Goal: Information Seeking & Learning: Check status

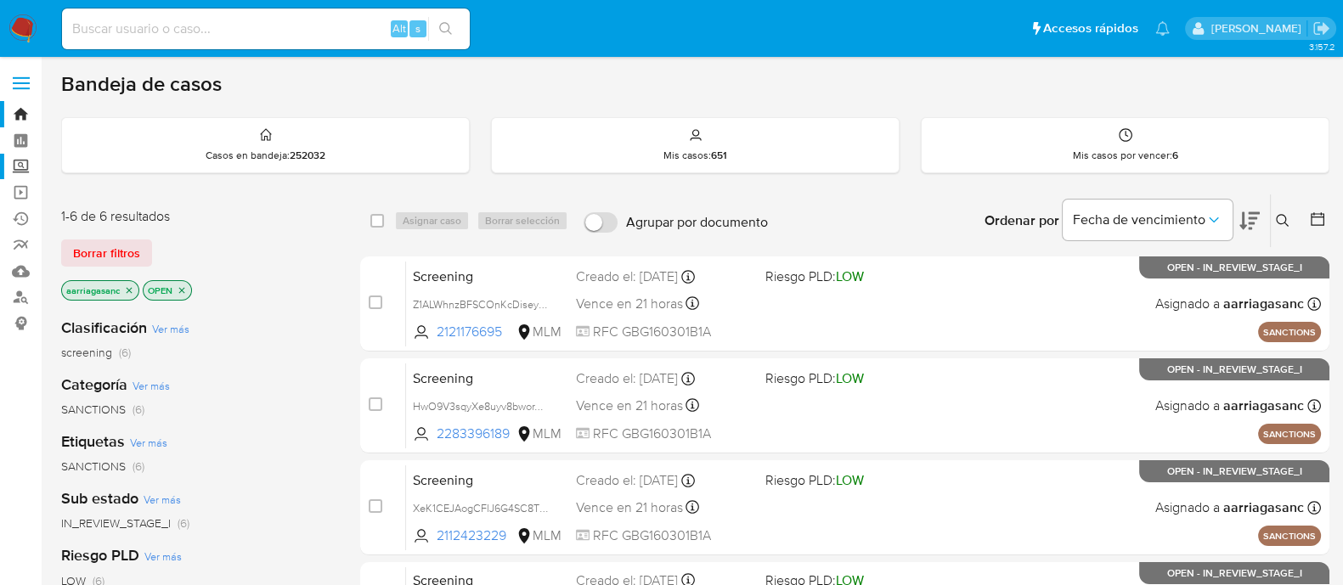
click at [20, 166] on label "Screening" at bounding box center [101, 167] width 202 height 26
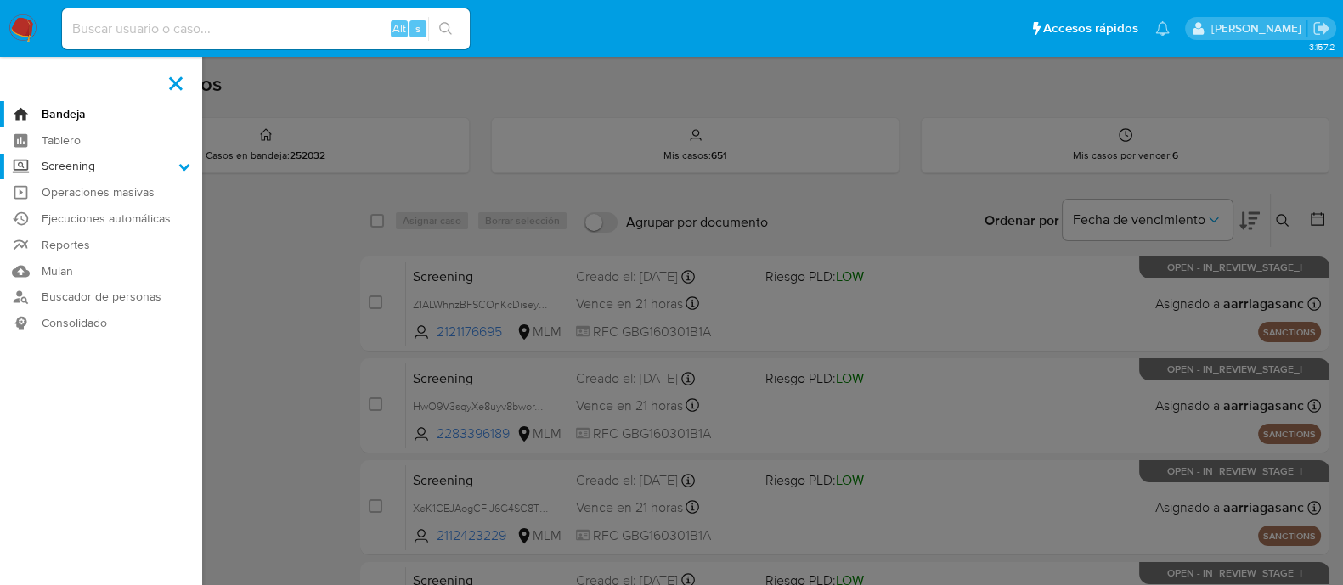
click at [0, 0] on input "Screening" at bounding box center [0, 0] width 0 height 0
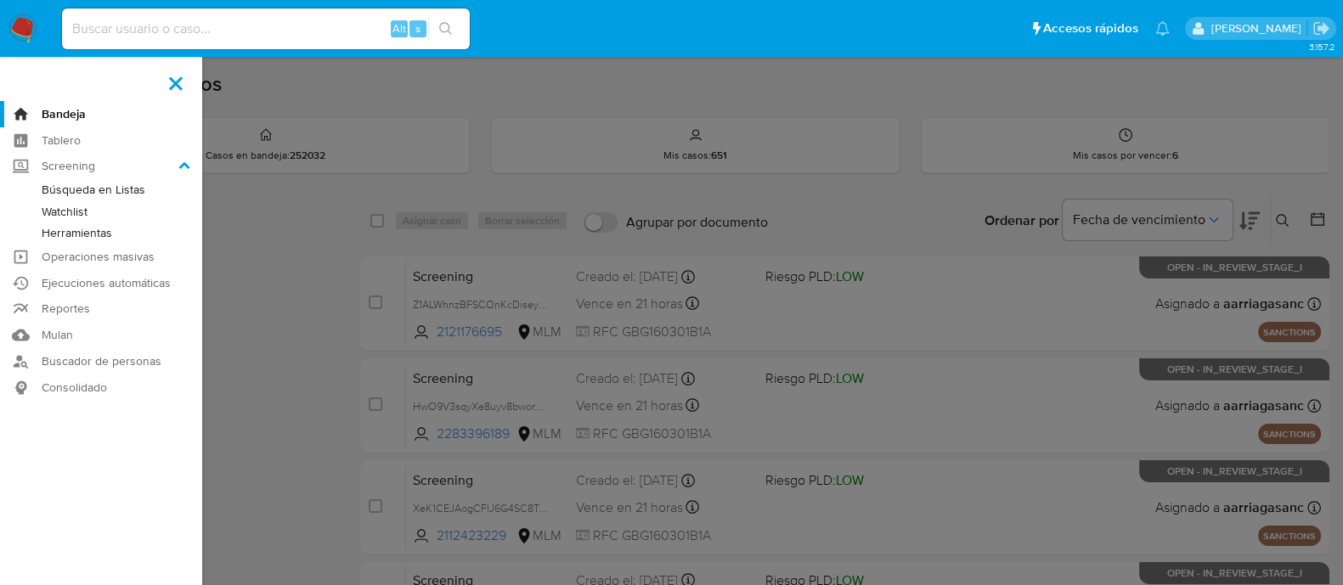
click at [71, 208] on link "Watchlist" at bounding box center [101, 211] width 202 height 21
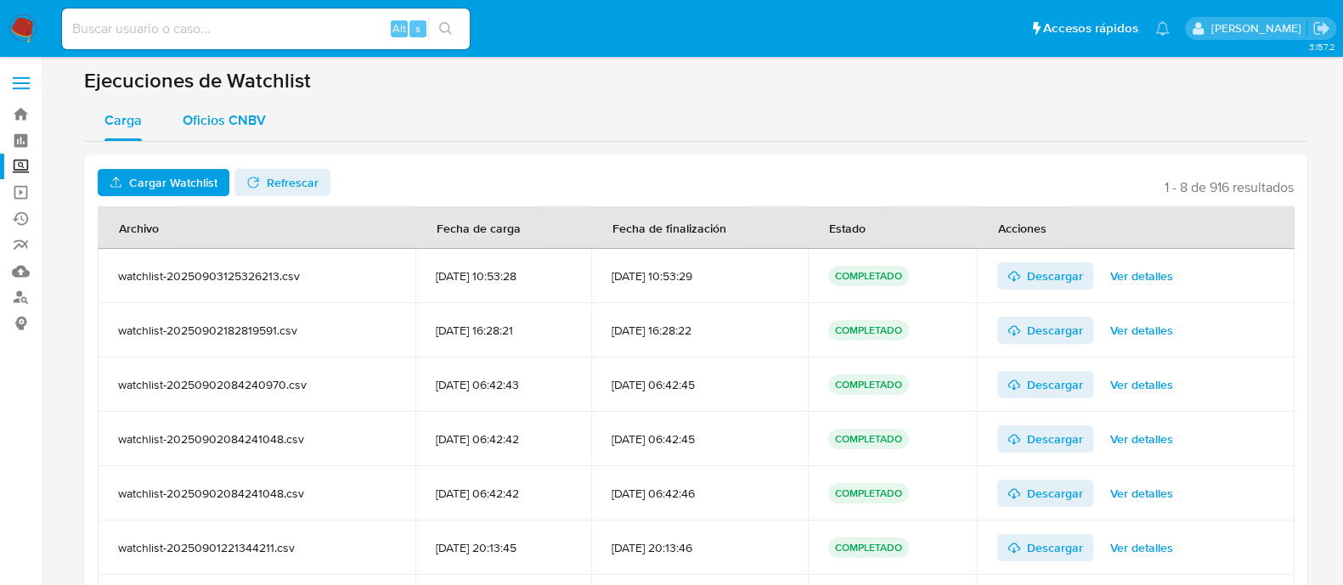
click at [223, 128] on span "Oficios CNBV" at bounding box center [224, 120] width 83 height 20
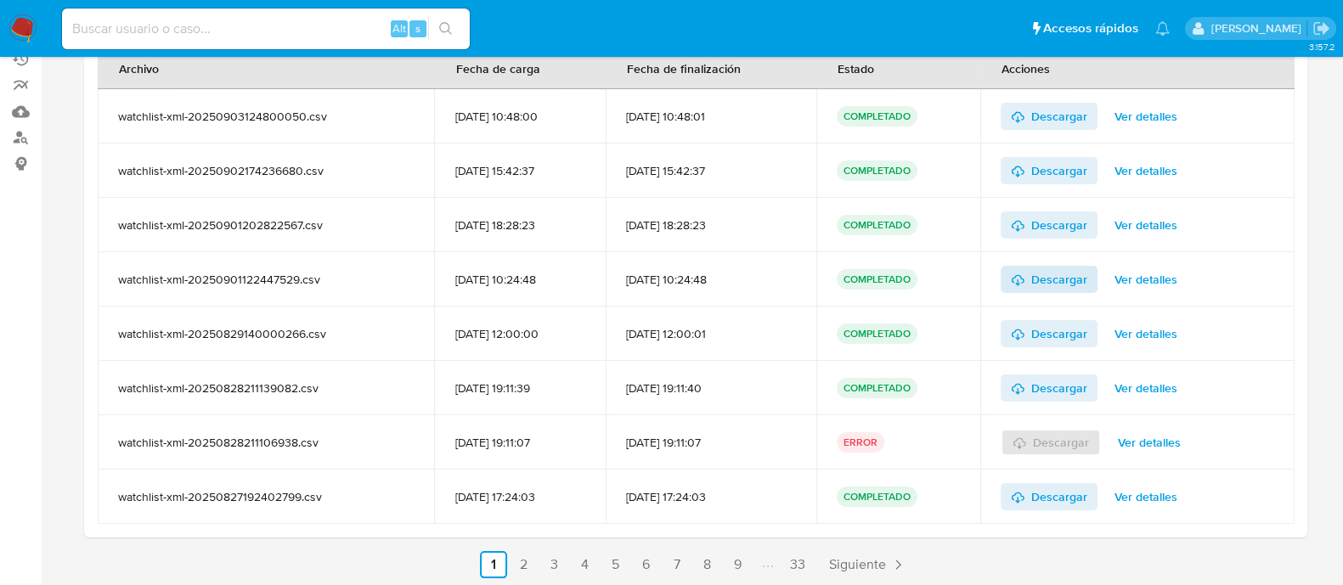
scroll to position [163, 0]
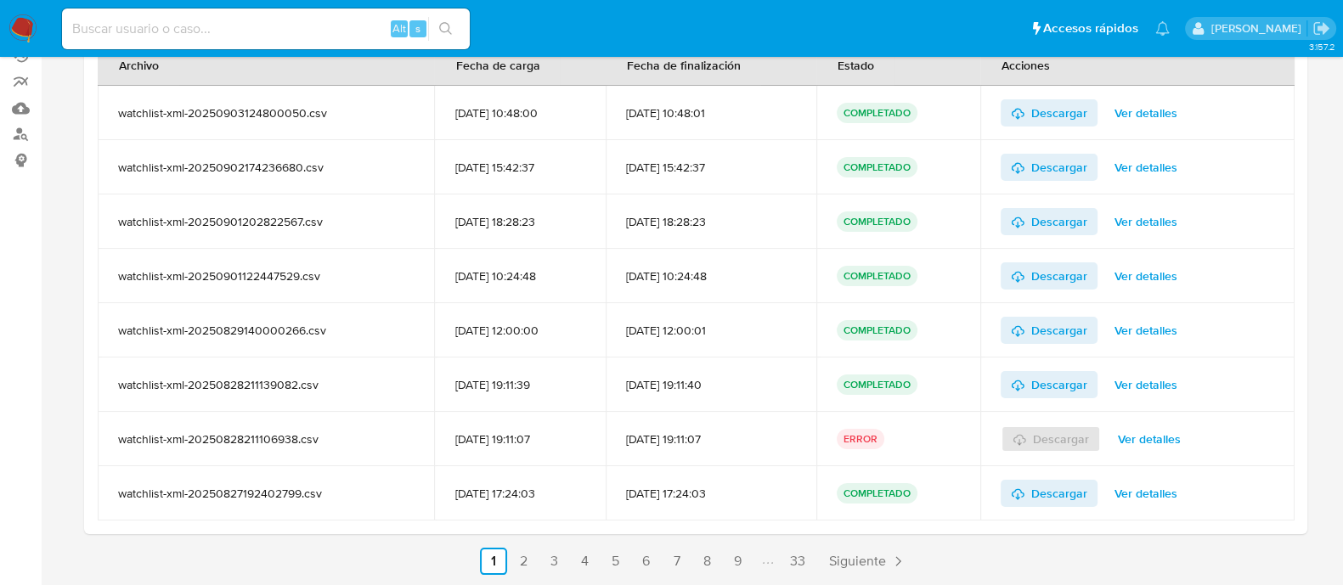
click at [1161, 435] on span "Ver detalles" at bounding box center [1149, 439] width 63 height 24
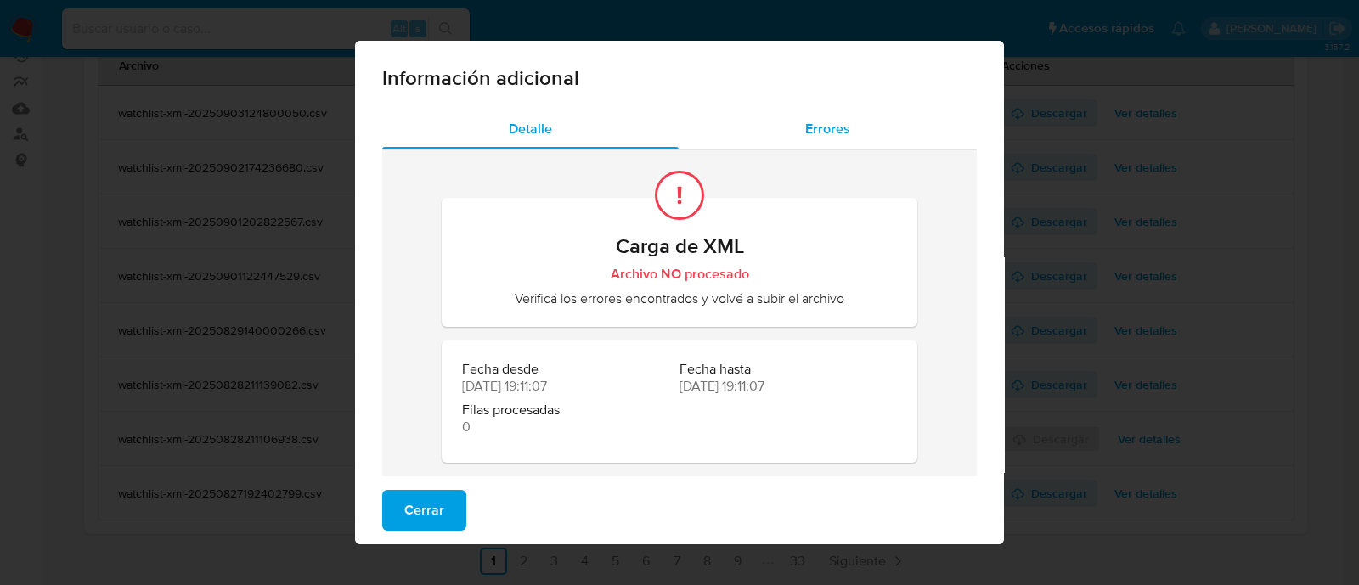
drag, startPoint x: 799, startPoint y: 121, endPoint x: 799, endPoint y: 143, distance: 22.1
click at [805, 121] on span "Errores" at bounding box center [827, 129] width 45 height 20
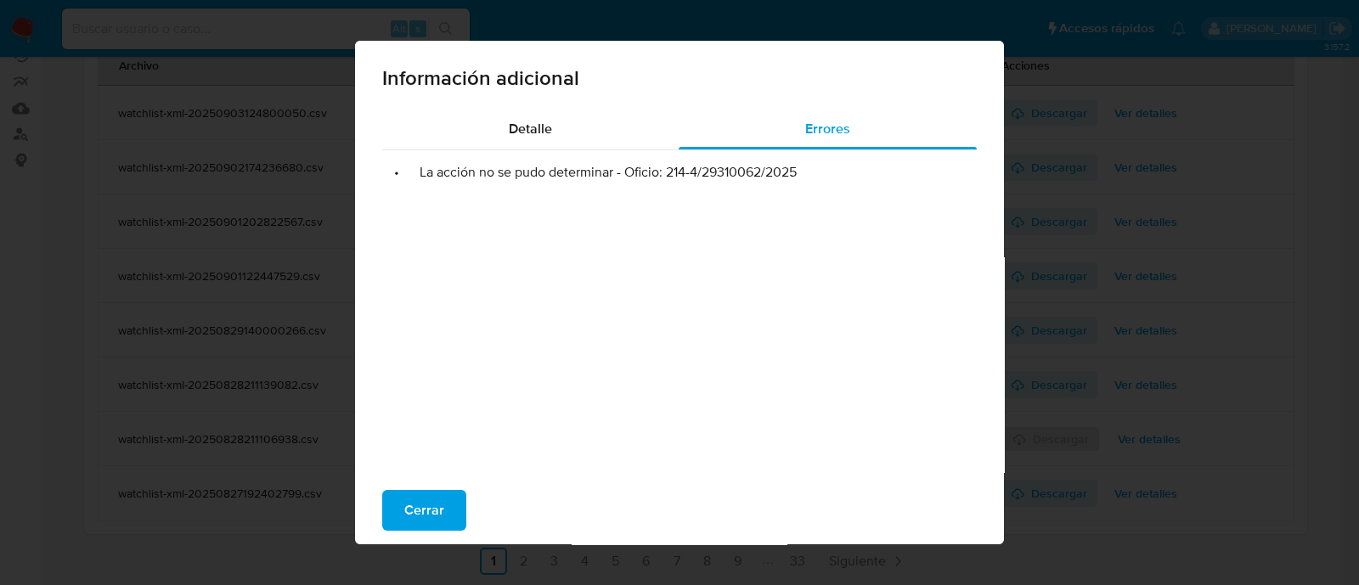
drag, startPoint x: 658, startPoint y: 166, endPoint x: 800, endPoint y: 178, distance: 142.3
click at [800, 178] on li "• La acción no se pudo determinar - Oficio: 214-4/29310062/2025" at bounding box center [679, 172] width 567 height 17
click at [404, 500] on span "Cerrar" at bounding box center [424, 510] width 40 height 37
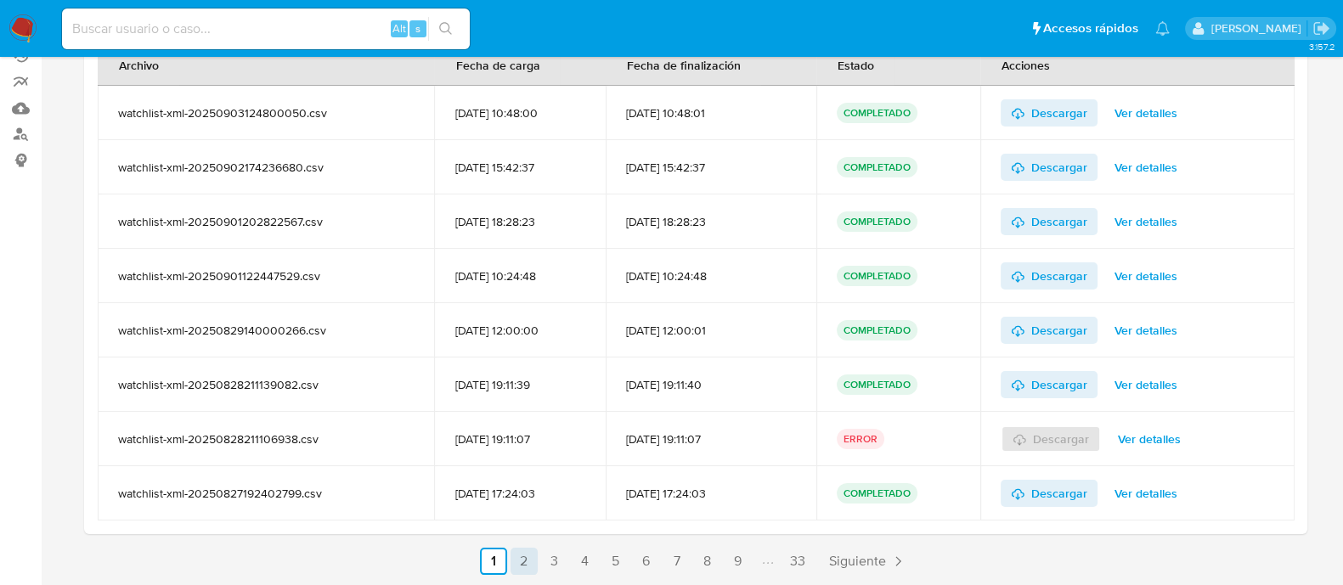
click at [531, 573] on link "2" at bounding box center [524, 561] width 27 height 27
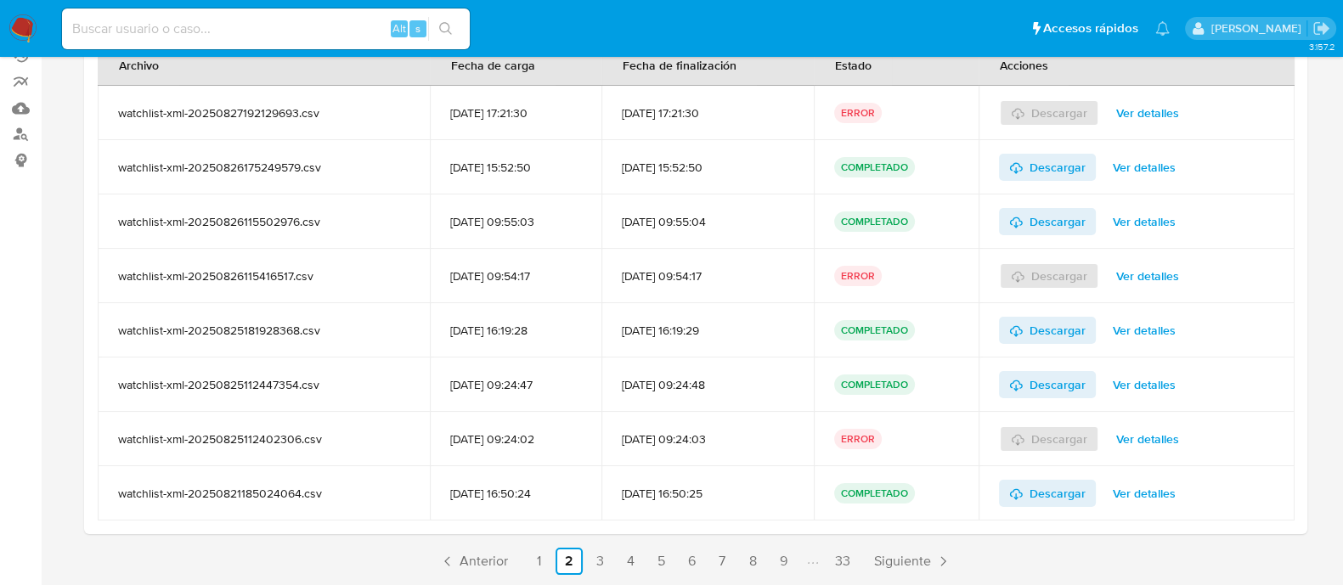
click at [1147, 114] on span "Ver detalles" at bounding box center [1147, 113] width 63 height 24
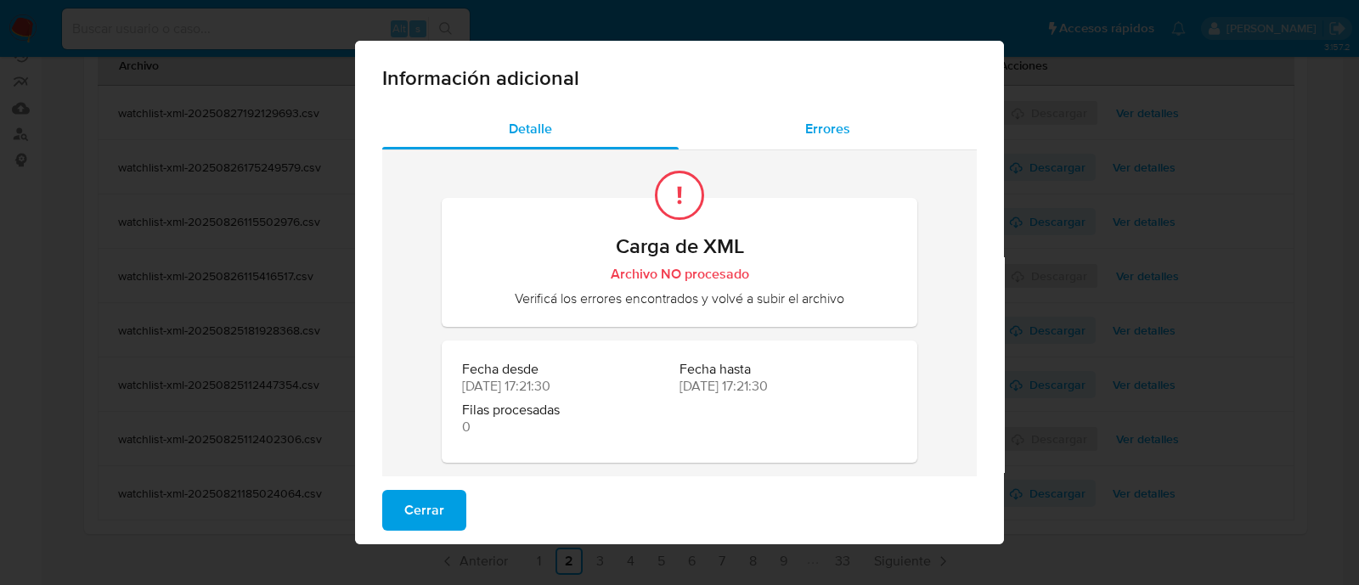
click at [832, 113] on div "Errores" at bounding box center [828, 129] width 298 height 41
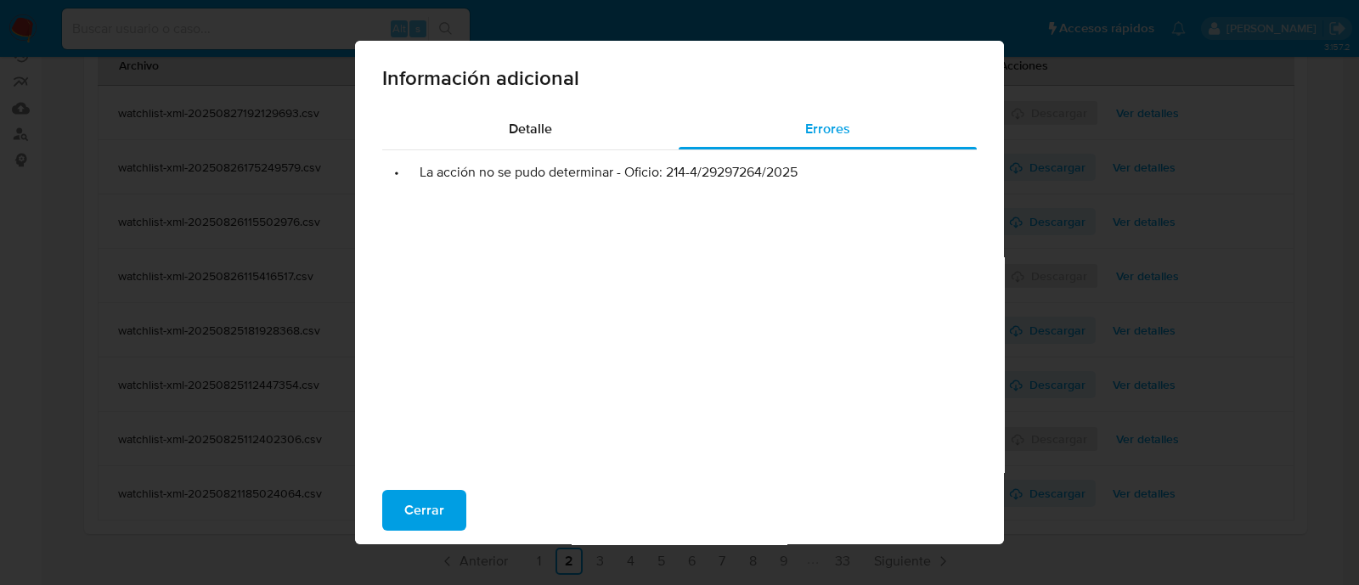
drag, startPoint x: 659, startPoint y: 176, endPoint x: 810, endPoint y: 169, distance: 150.5
click at [810, 169] on li "• La acción no se pudo determinar - Oficio: 214-4/29297264/2025" at bounding box center [679, 172] width 567 height 17
click at [424, 503] on span "Cerrar" at bounding box center [424, 510] width 40 height 37
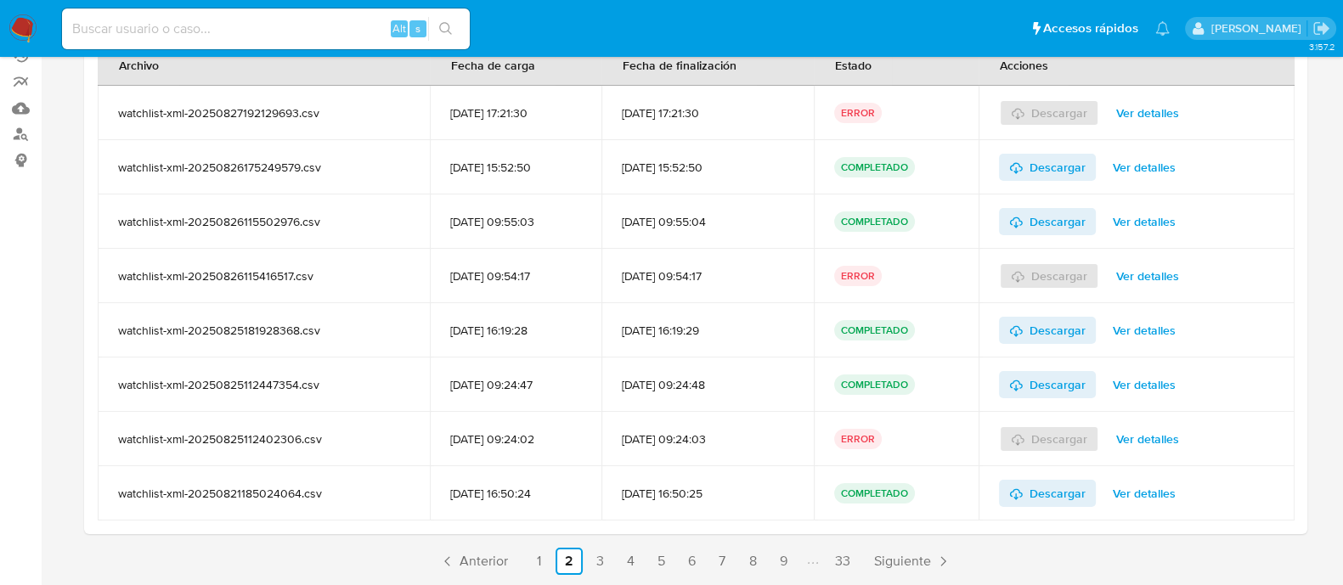
click at [1136, 274] on span "Ver detalles" at bounding box center [1147, 276] width 63 height 24
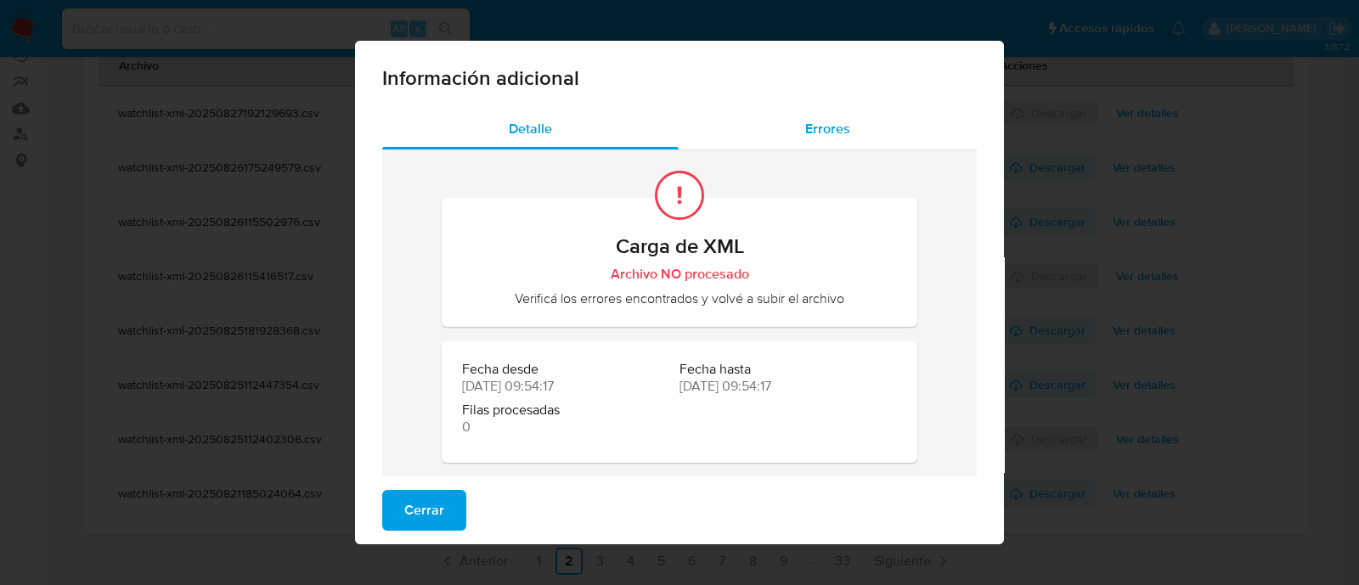
click at [815, 138] on span "Errores" at bounding box center [827, 129] width 45 height 20
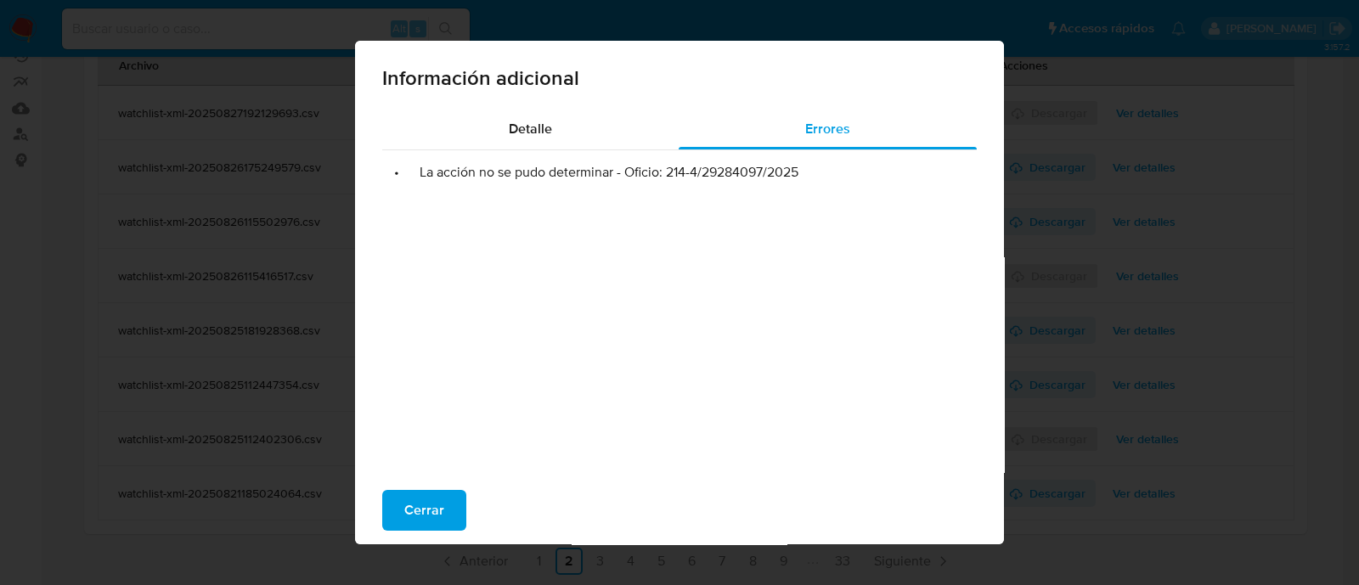
drag, startPoint x: 662, startPoint y: 175, endPoint x: 800, endPoint y: 168, distance: 138.6
click at [800, 168] on li "• La acción no se pudo determinar - Oficio: 214-4/29284097/2025" at bounding box center [679, 172] width 567 height 17
click at [382, 515] on button "Cerrar" at bounding box center [424, 510] width 84 height 41
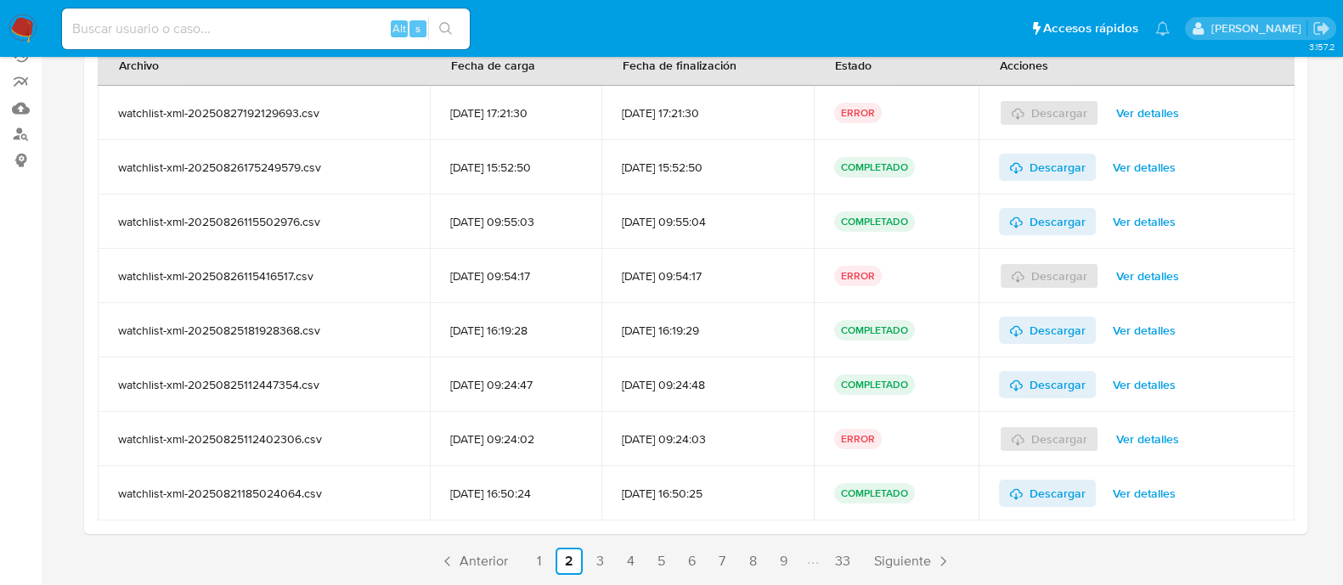
click at [1136, 272] on span "Ver detalles" at bounding box center [1147, 276] width 63 height 24
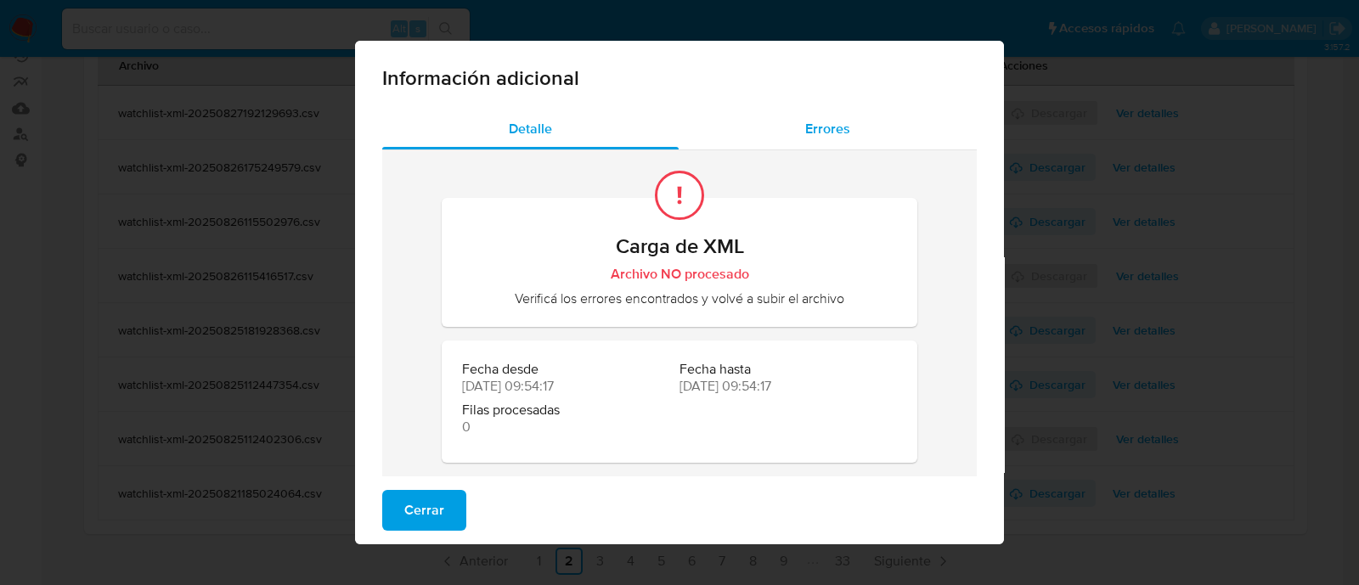
click at [811, 138] on span "Errores" at bounding box center [827, 129] width 45 height 20
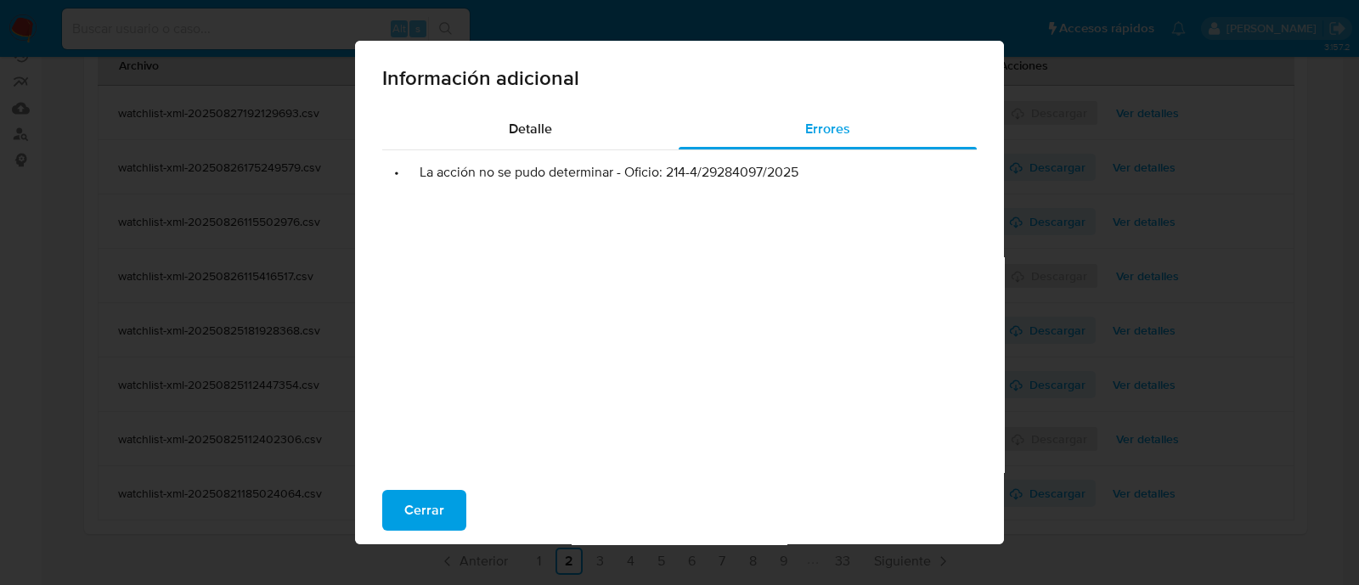
drag, startPoint x: 661, startPoint y: 175, endPoint x: 815, endPoint y: 170, distance: 154.7
click at [815, 170] on li "• La acción no se pudo determinar - Oficio: 214-4/29284097/2025" at bounding box center [679, 172] width 567 height 17
click at [418, 509] on span "Cerrar" at bounding box center [424, 510] width 40 height 37
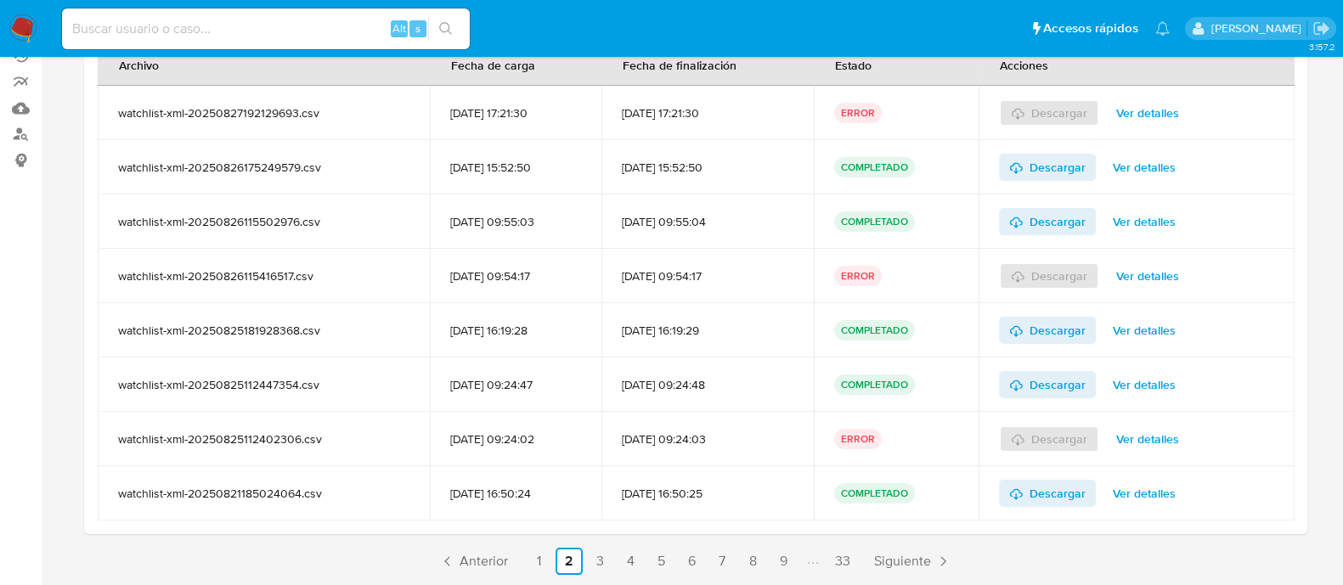
click at [1148, 427] on span "Ver detalles" at bounding box center [1147, 439] width 63 height 24
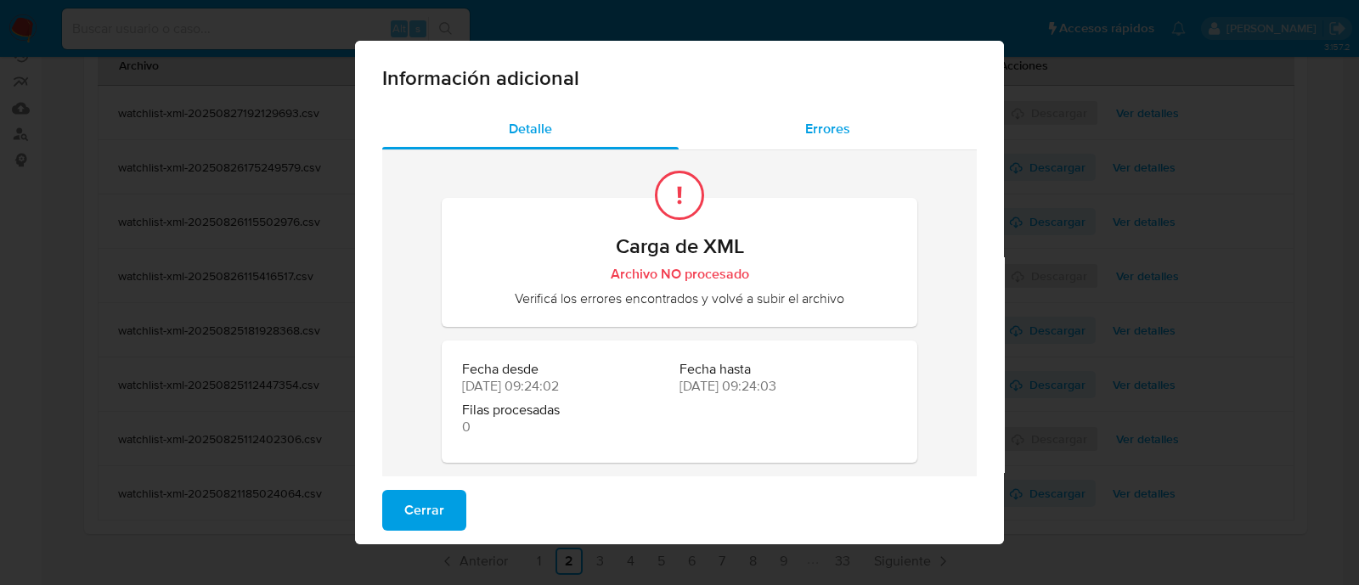
click at [820, 125] on span "Errores" at bounding box center [827, 129] width 45 height 20
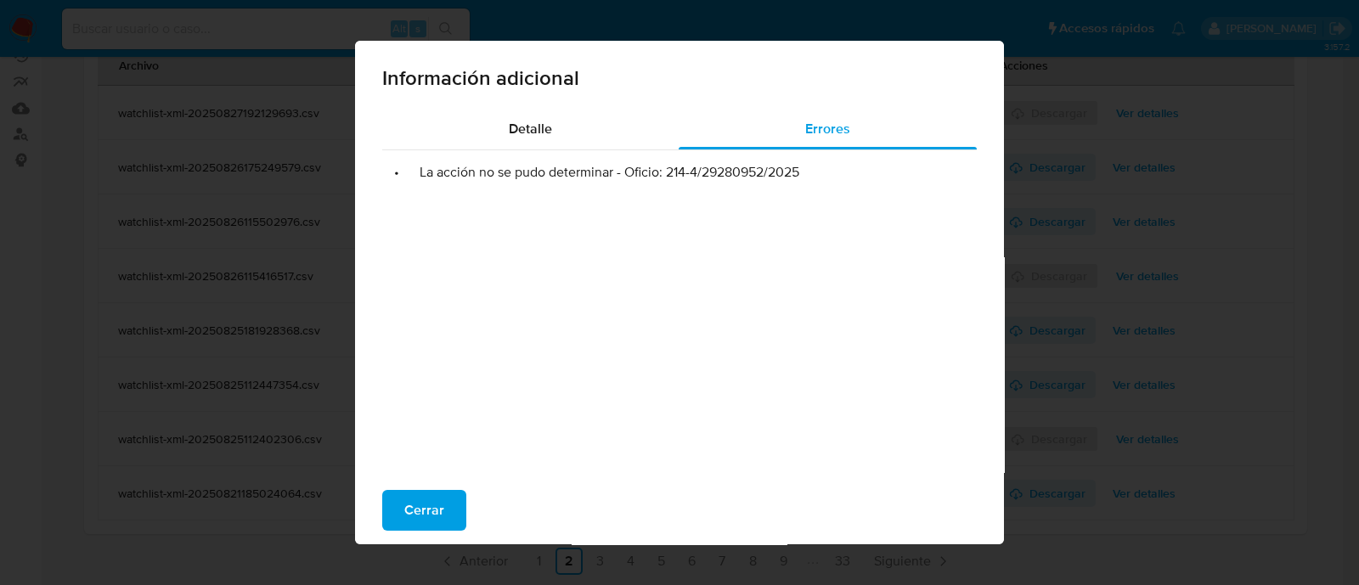
drag, startPoint x: 658, startPoint y: 180, endPoint x: 812, endPoint y: 192, distance: 154.2
click at [812, 192] on div "• La acción no se pudo determinar - Oficio: 214-4/29280952/2025" at bounding box center [679, 320] width 595 height 340
click at [704, 193] on div "• La acción no se pudo determinar - Oficio: 214-4/29280952/2025" at bounding box center [679, 320] width 595 height 340
click at [417, 520] on span "Cerrar" at bounding box center [424, 510] width 40 height 37
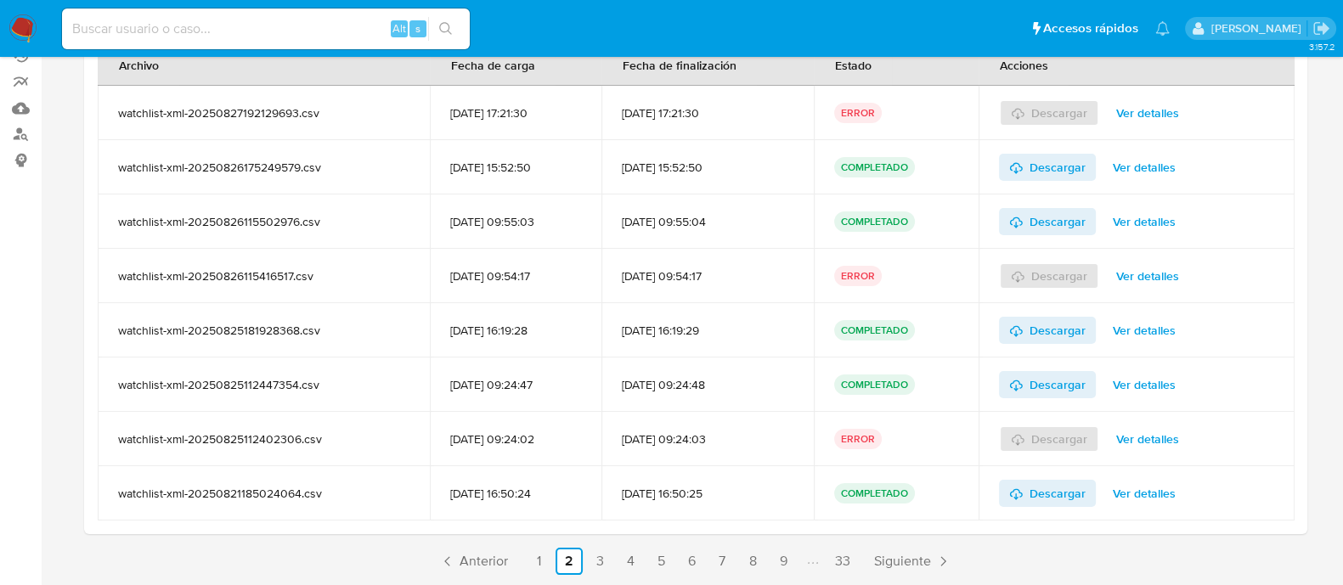
click at [1143, 440] on span "Ver detalles" at bounding box center [1147, 439] width 63 height 24
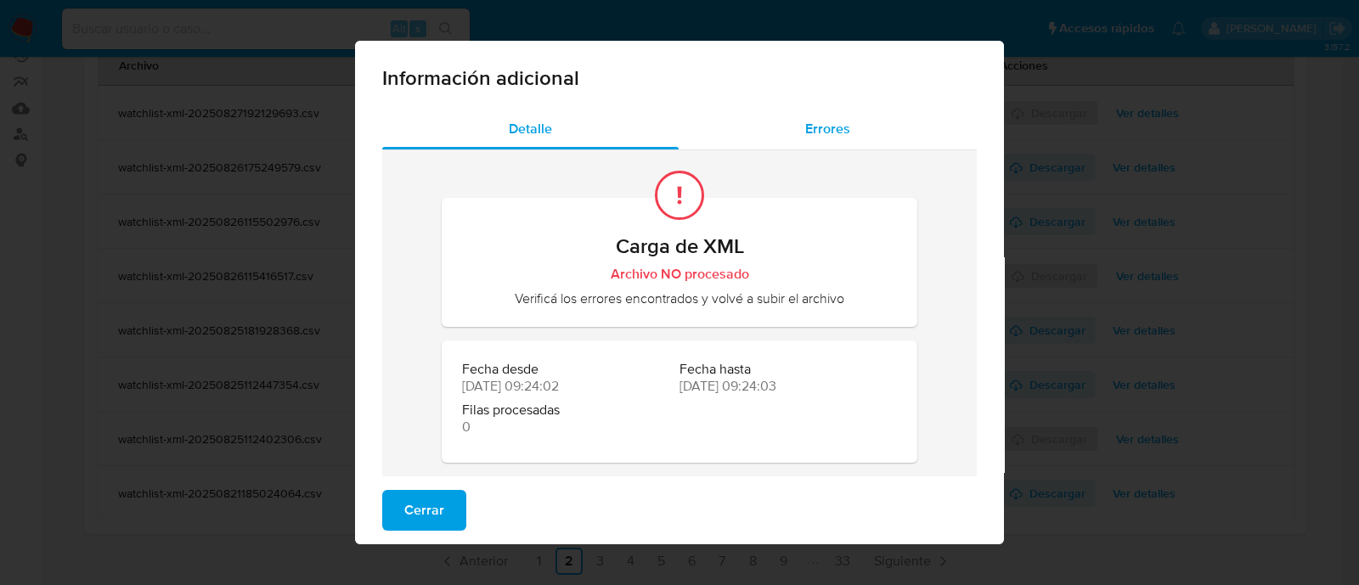
click at [805, 138] on span "Errores" at bounding box center [827, 129] width 45 height 20
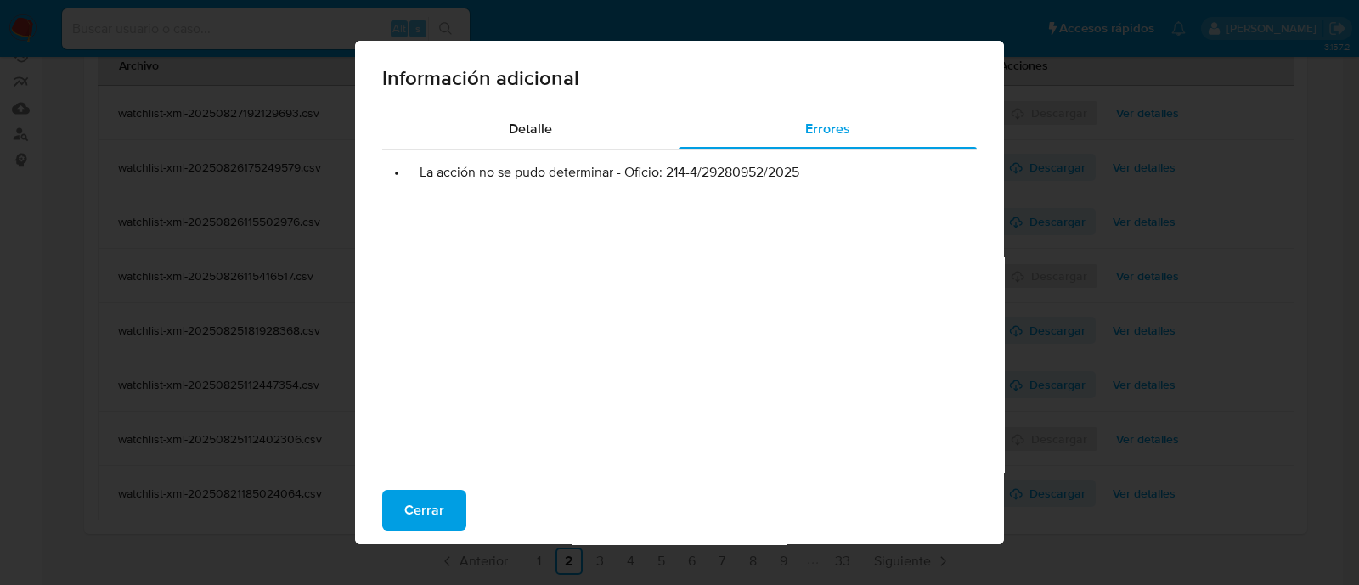
drag, startPoint x: 659, startPoint y: 172, endPoint x: 855, endPoint y: 158, distance: 195.9
click at [855, 158] on ul "• La acción no se pudo determinar - Oficio: 214-4/29280952/2025" at bounding box center [679, 165] width 595 height 31
click at [893, 192] on div "• La acción no se pudo determinar - Oficio: 214-4/29280952/2025" at bounding box center [679, 320] width 595 height 340
click at [433, 505] on span "Cerrar" at bounding box center [424, 510] width 40 height 37
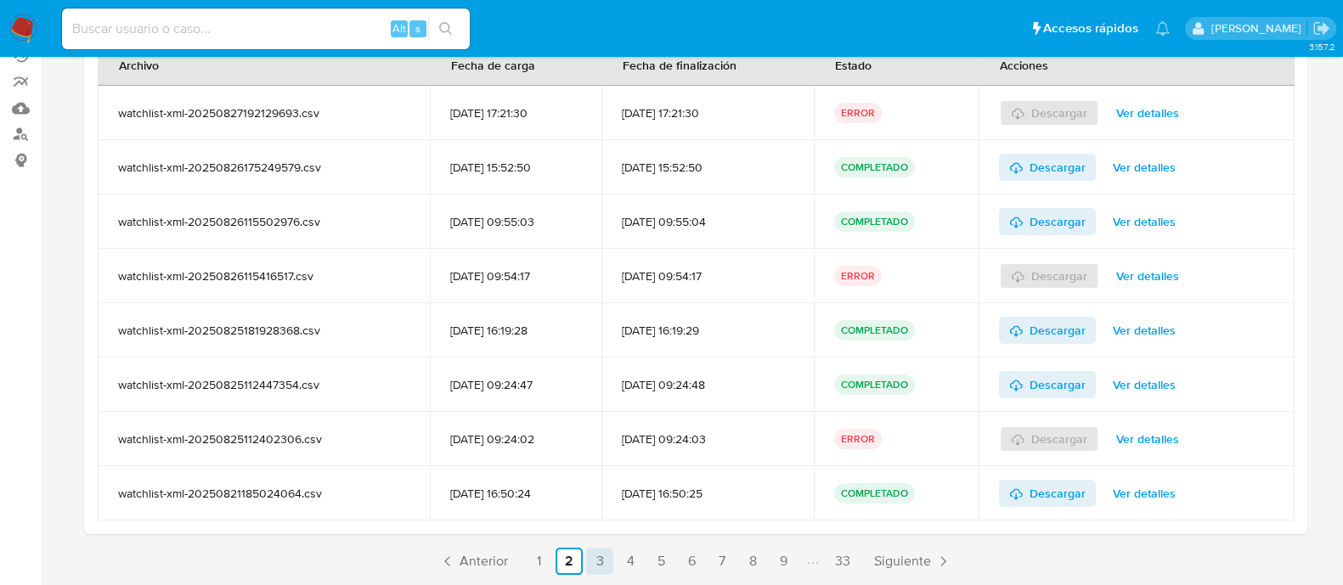
click at [602, 571] on link "3" at bounding box center [599, 561] width 27 height 27
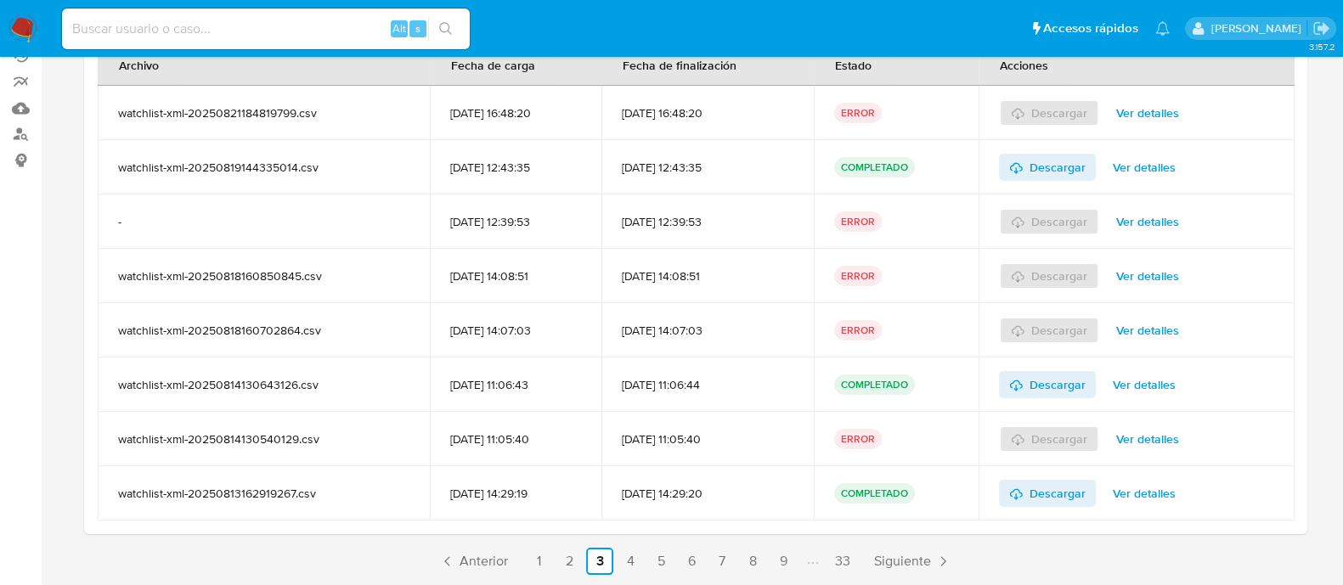
click at [1130, 120] on span "Ver detalles" at bounding box center [1147, 113] width 63 height 24
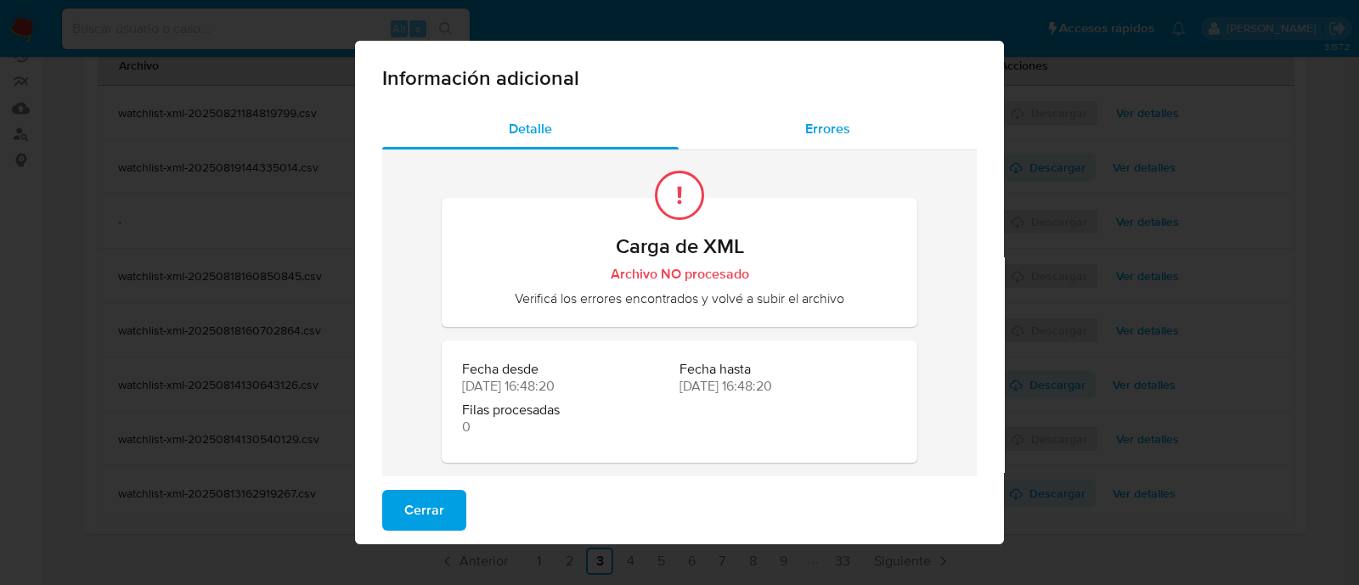
click at [830, 138] on span "Errores" at bounding box center [827, 129] width 45 height 20
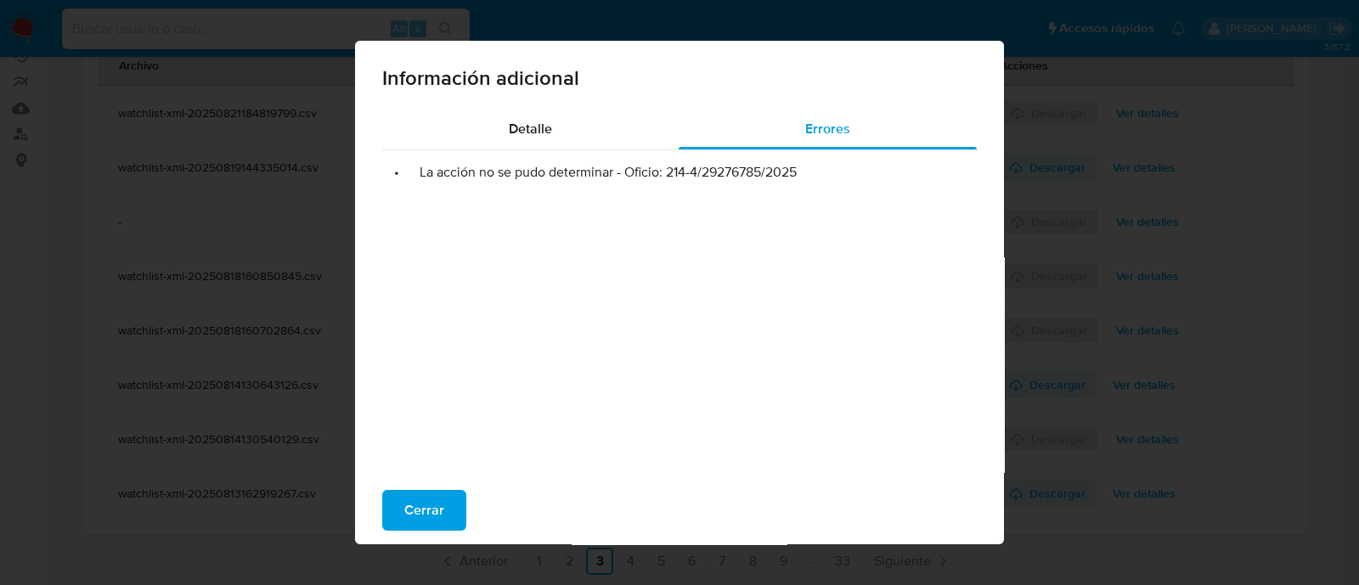
drag, startPoint x: 659, startPoint y: 175, endPoint x: 827, endPoint y: 169, distance: 168.3
click at [827, 169] on li "• La acción no se pudo determinar - Oficio: 214-4/29276785/2025" at bounding box center [679, 172] width 567 height 17
click at [431, 522] on span "Cerrar" at bounding box center [424, 510] width 40 height 37
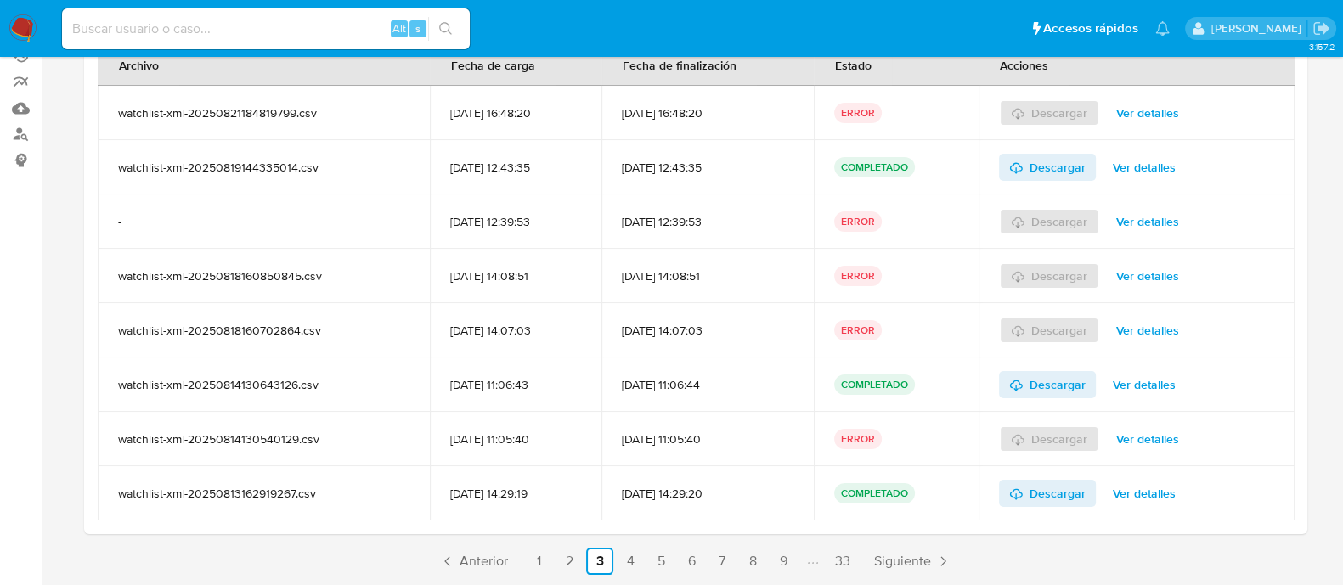
click at [1143, 221] on span "Ver detalles" at bounding box center [1147, 222] width 63 height 24
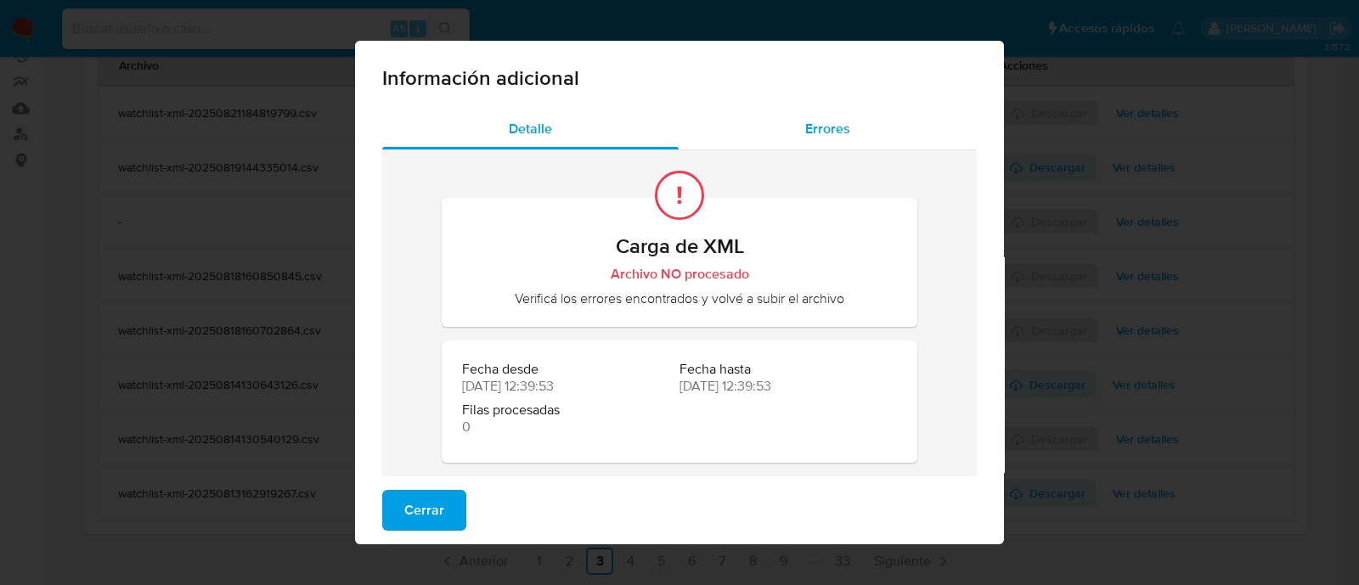
click at [841, 124] on span "Errores" at bounding box center [827, 129] width 45 height 20
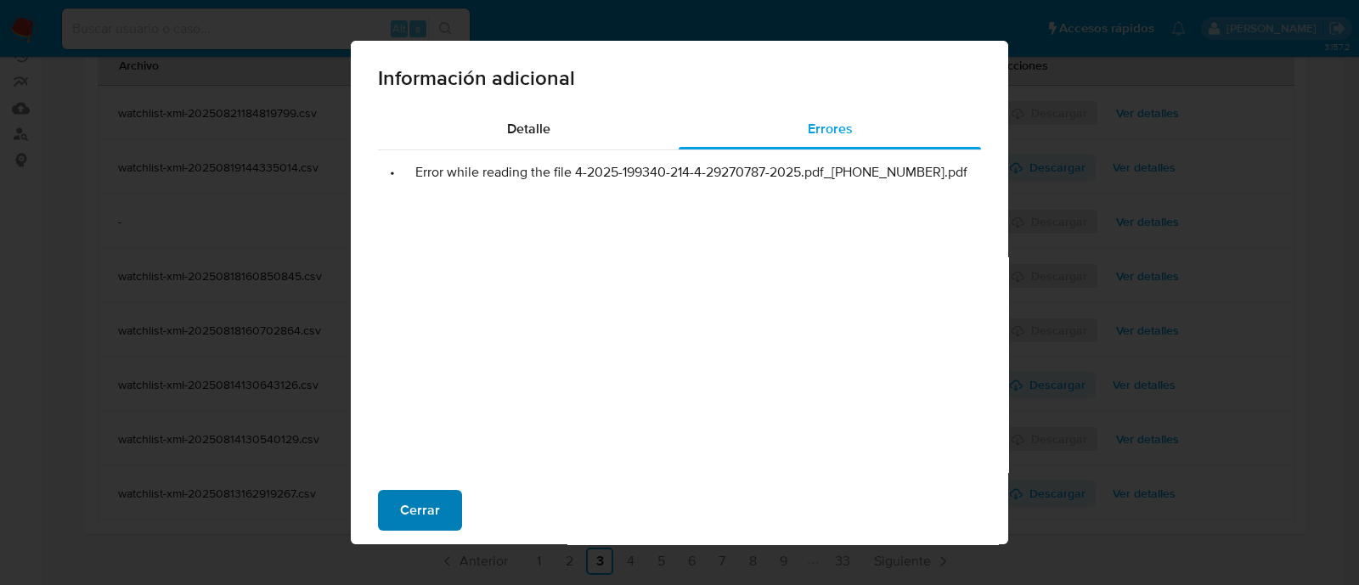
click at [387, 499] on button "Cerrar" at bounding box center [420, 510] width 84 height 41
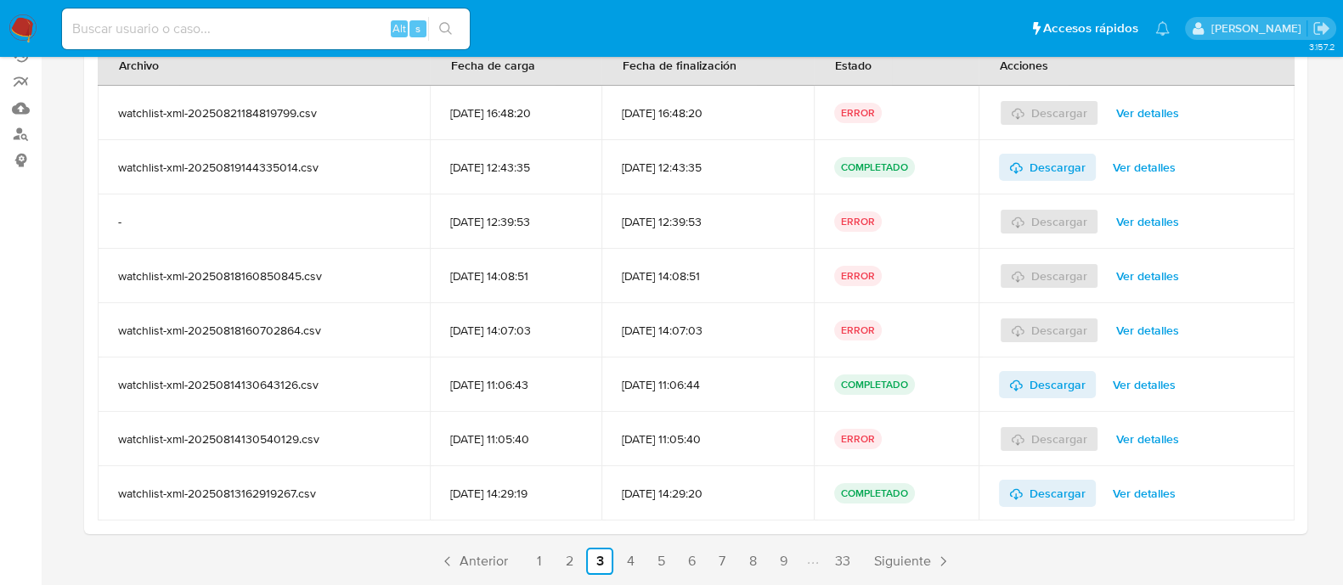
click at [1163, 276] on span "Ver detalles" at bounding box center [1147, 276] width 63 height 24
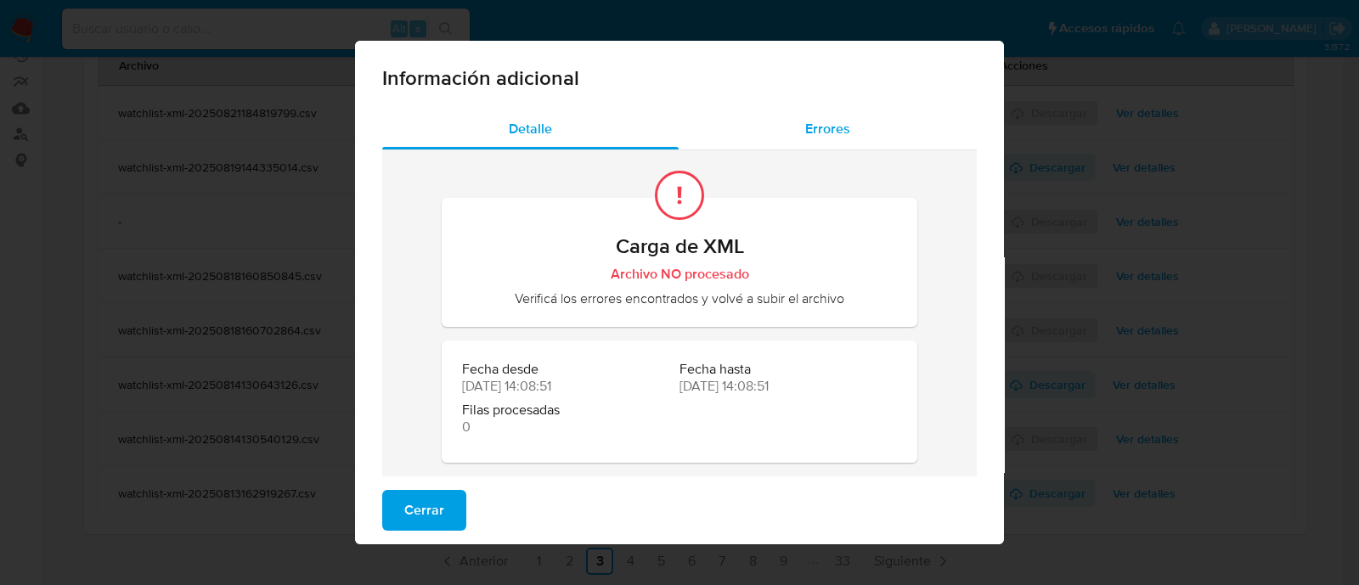
click at [814, 125] on span "Errores" at bounding box center [827, 129] width 45 height 20
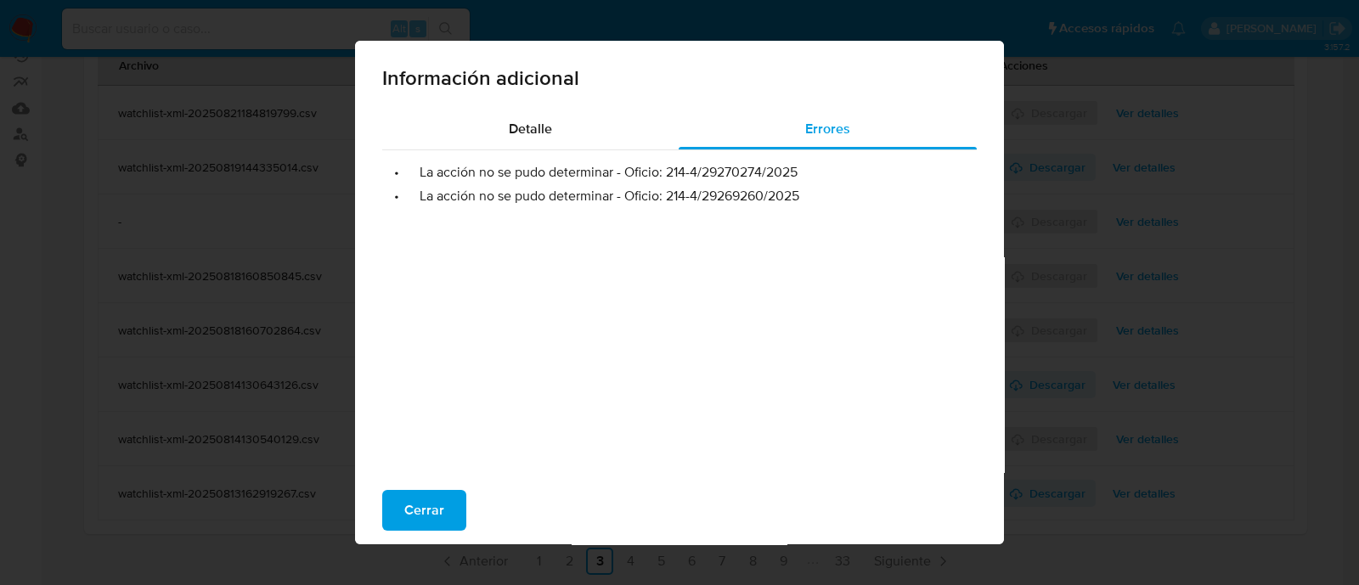
click at [429, 492] on span "Cerrar" at bounding box center [424, 510] width 40 height 37
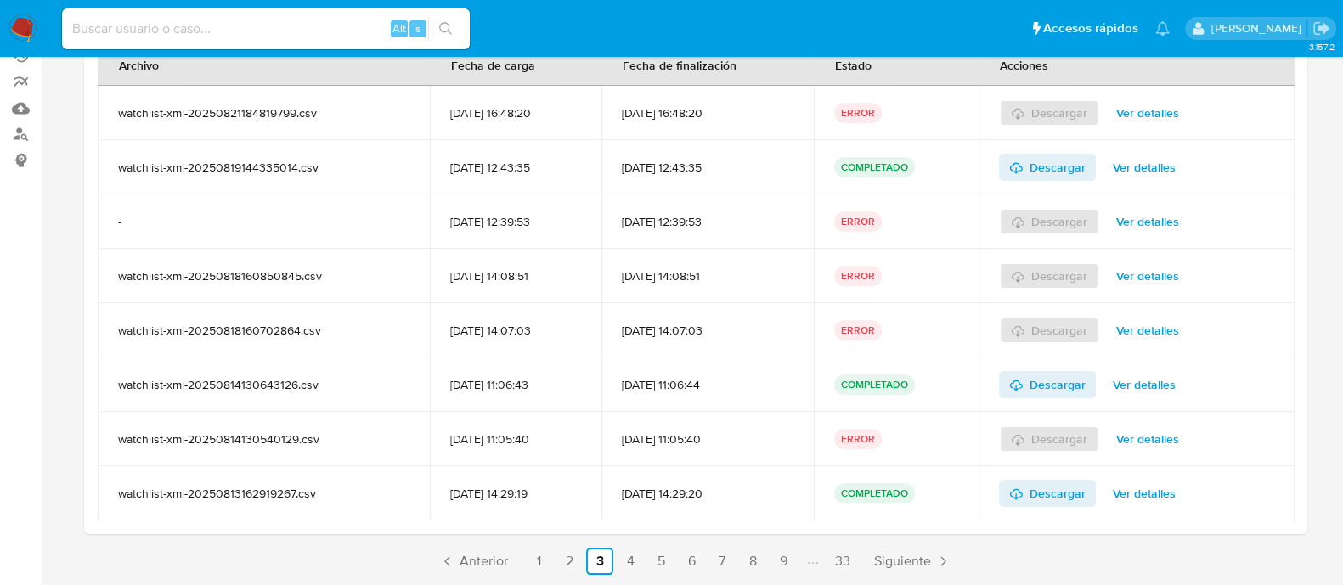
click at [1143, 378] on span "Ver detalles" at bounding box center [1144, 385] width 63 height 24
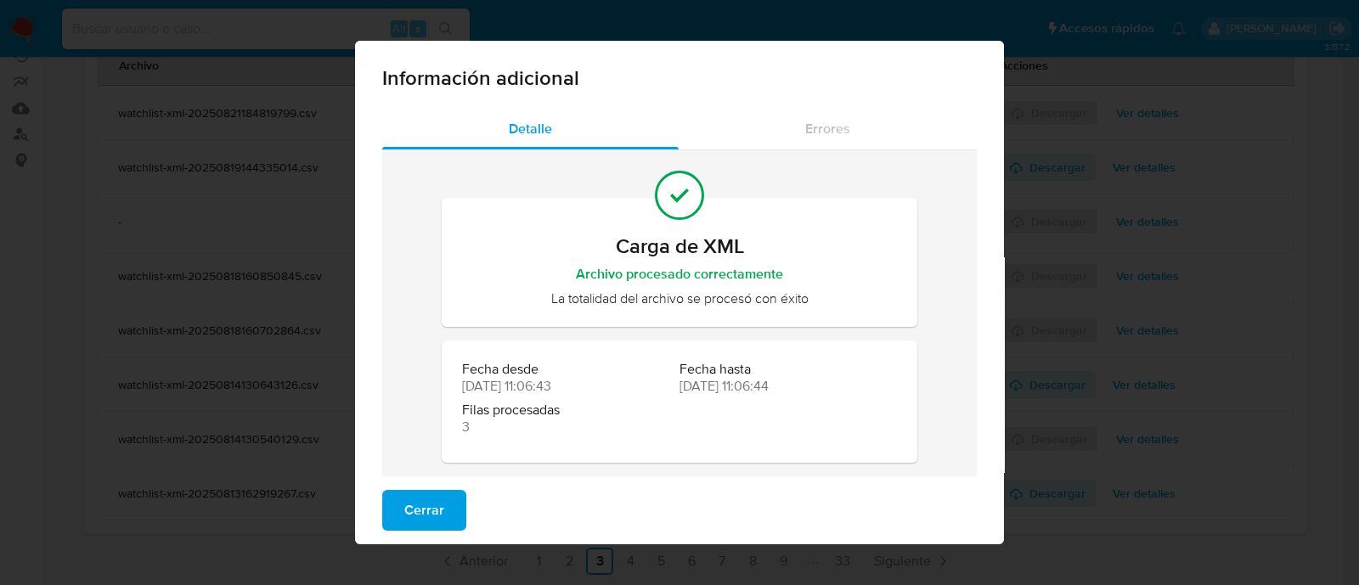
click at [1205, 414] on div "Información adicional Detalle Errores Carga de XML Archivo procesado correctame…" at bounding box center [679, 292] width 1359 height 585
click at [404, 514] on span "Cerrar" at bounding box center [424, 510] width 40 height 37
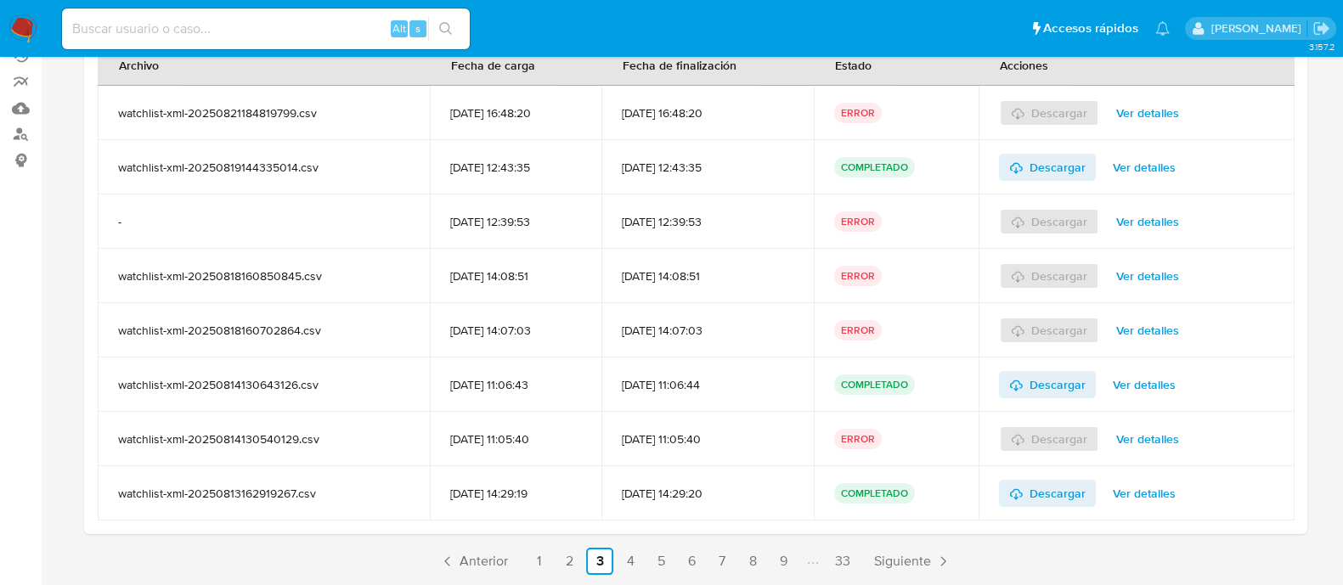
click at [1155, 433] on span "Ver detalles" at bounding box center [1147, 439] width 63 height 24
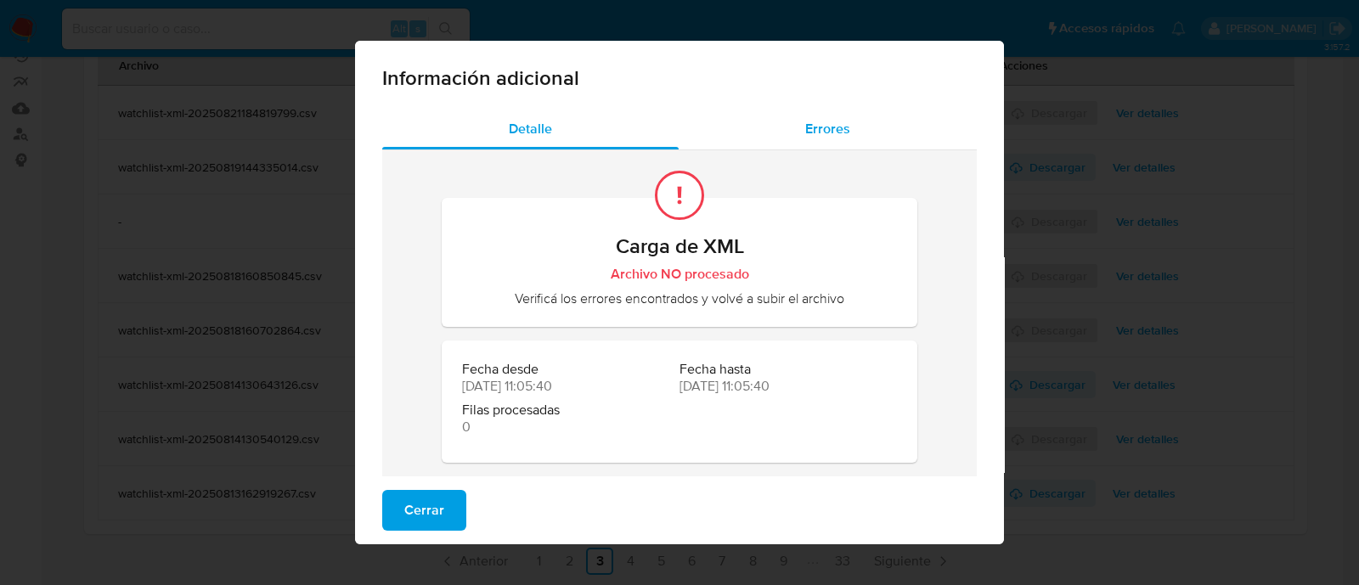
click at [815, 131] on span "Errores" at bounding box center [827, 129] width 45 height 20
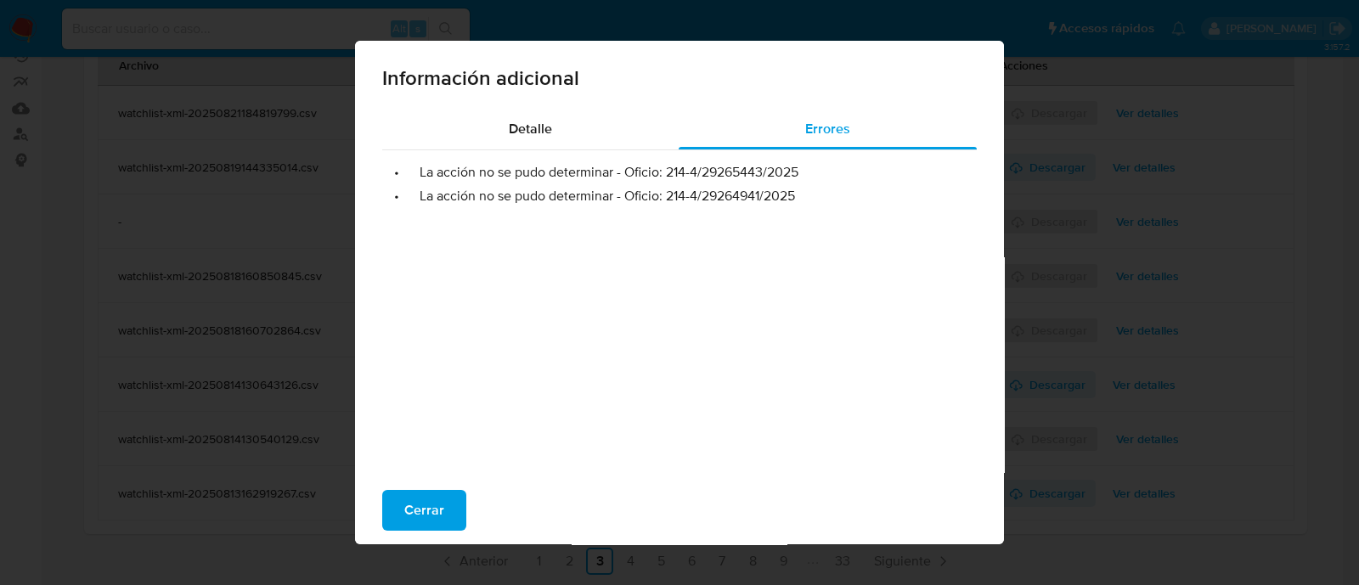
drag, startPoint x: 659, startPoint y: 180, endPoint x: 810, endPoint y: 186, distance: 151.3
click at [810, 186] on ul "• La acción no se pudo determinar - Oficio: 214-4/29265443/2025 • La acción no …" at bounding box center [679, 177] width 595 height 54
click at [798, 183] on ul "• La acción no se pudo determinar - Oficio: 214-4/29265443/2025 • La acción no …" at bounding box center [679, 177] width 595 height 54
drag, startPoint x: 657, startPoint y: 172, endPoint x: 824, endPoint y: 163, distance: 166.7
click at [824, 163] on ul "• La acción no se pudo determinar - Oficio: 214-4/29265443/2025 • La acción no …" at bounding box center [679, 177] width 595 height 54
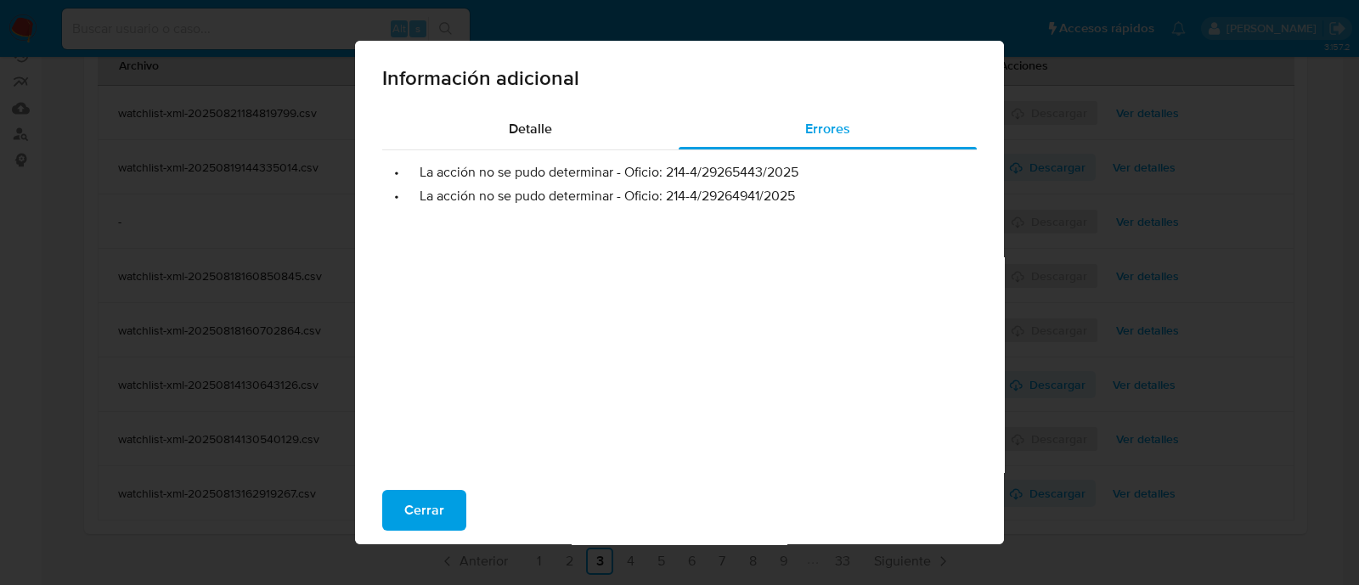
drag, startPoint x: 662, startPoint y: 197, endPoint x: 793, endPoint y: 192, distance: 130.9
click at [793, 192] on li "• La acción no se pudo determinar - Oficio: 214-4/29264941/2025" at bounding box center [679, 196] width 567 height 17
click at [416, 502] on span "Cerrar" at bounding box center [424, 510] width 40 height 37
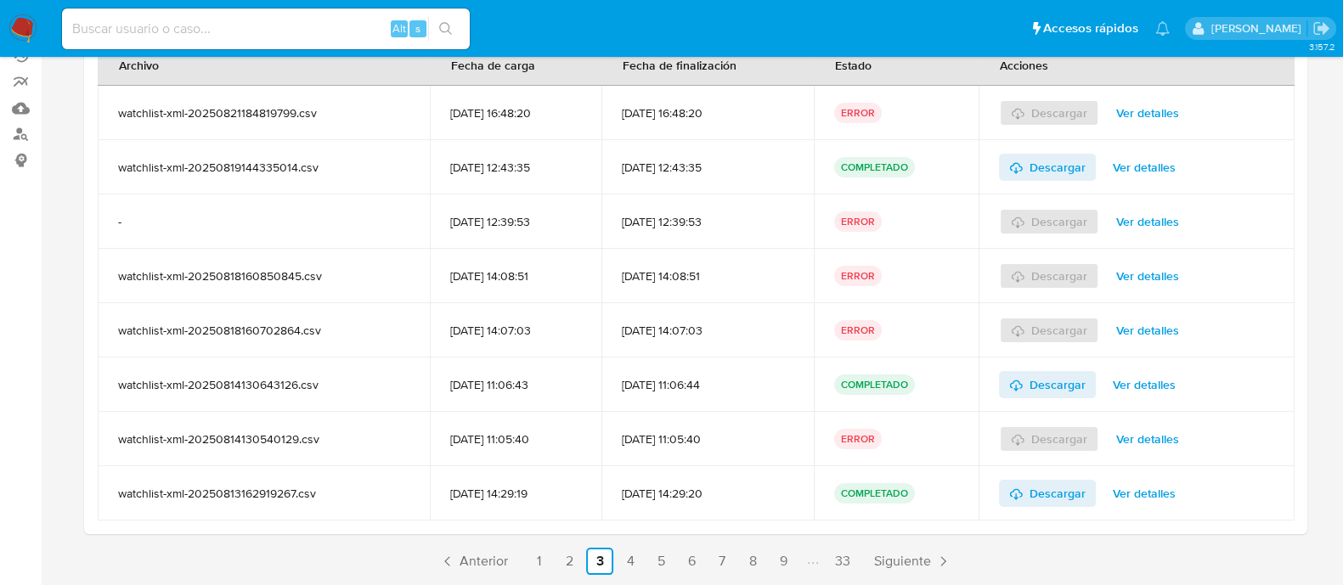
click at [1148, 341] on span "Ver detalles" at bounding box center [1147, 331] width 63 height 24
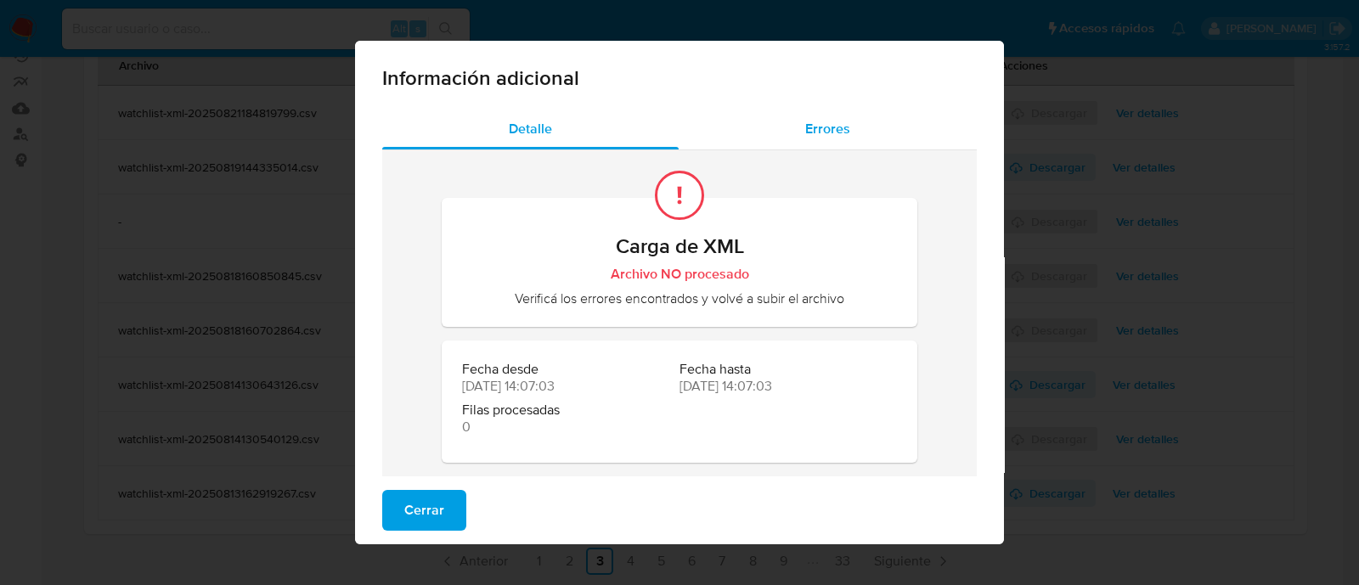
click at [813, 127] on span "Errores" at bounding box center [827, 129] width 45 height 20
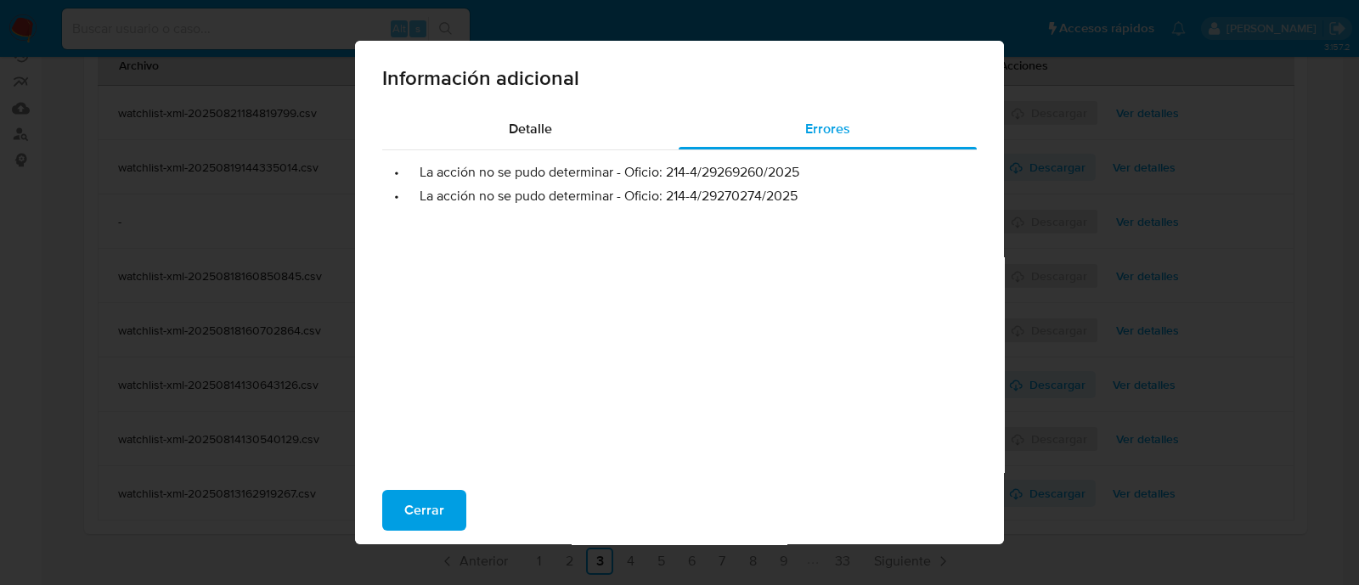
click at [663, 197] on li "• La acción no se pudo determinar - Oficio: 214-4/29270274/2025" at bounding box center [679, 196] width 567 height 17
drag, startPoint x: 659, startPoint y: 197, endPoint x: 807, endPoint y: 191, distance: 147.9
click at [807, 191] on li "• La acción no se pudo determinar - Oficio: 214-4/29270274/2025" at bounding box center [679, 196] width 567 height 17
click at [404, 511] on span "Cerrar" at bounding box center [424, 510] width 40 height 37
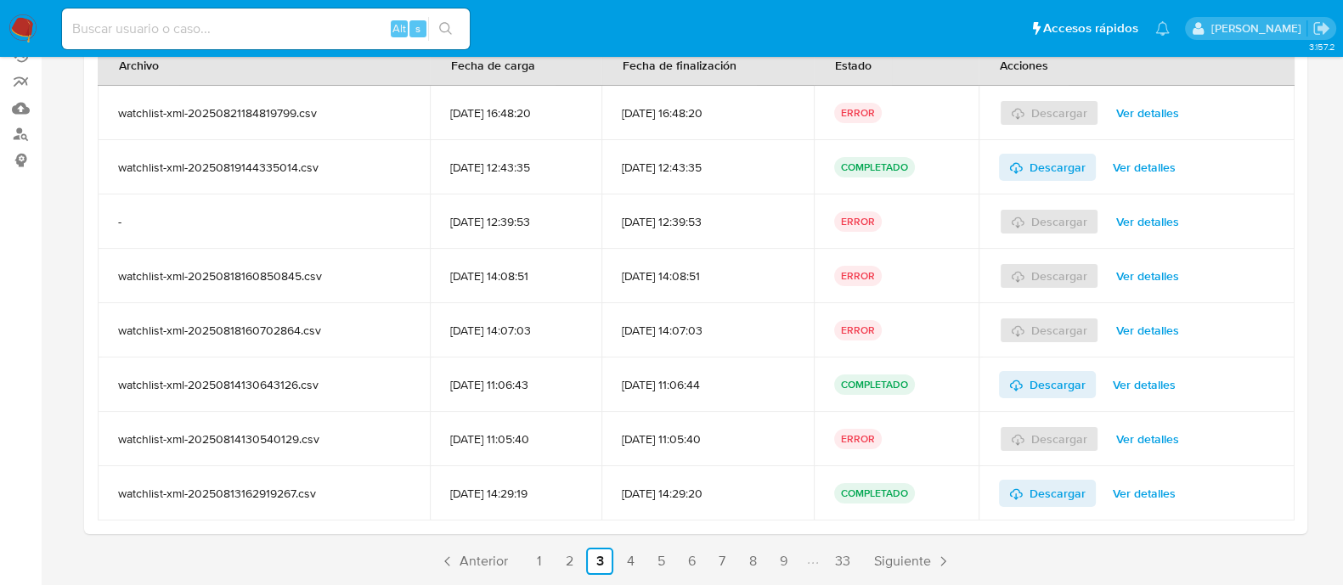
click at [1155, 434] on span "Ver detalles" at bounding box center [1147, 439] width 63 height 24
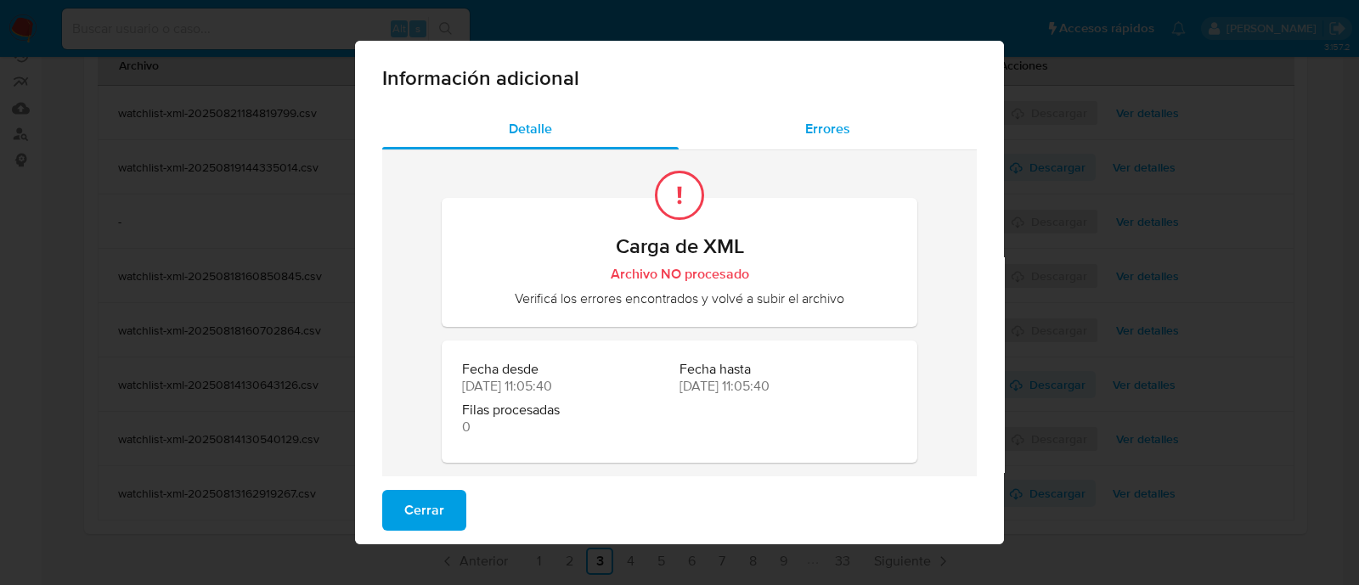
click at [821, 127] on span "Errores" at bounding box center [827, 129] width 45 height 20
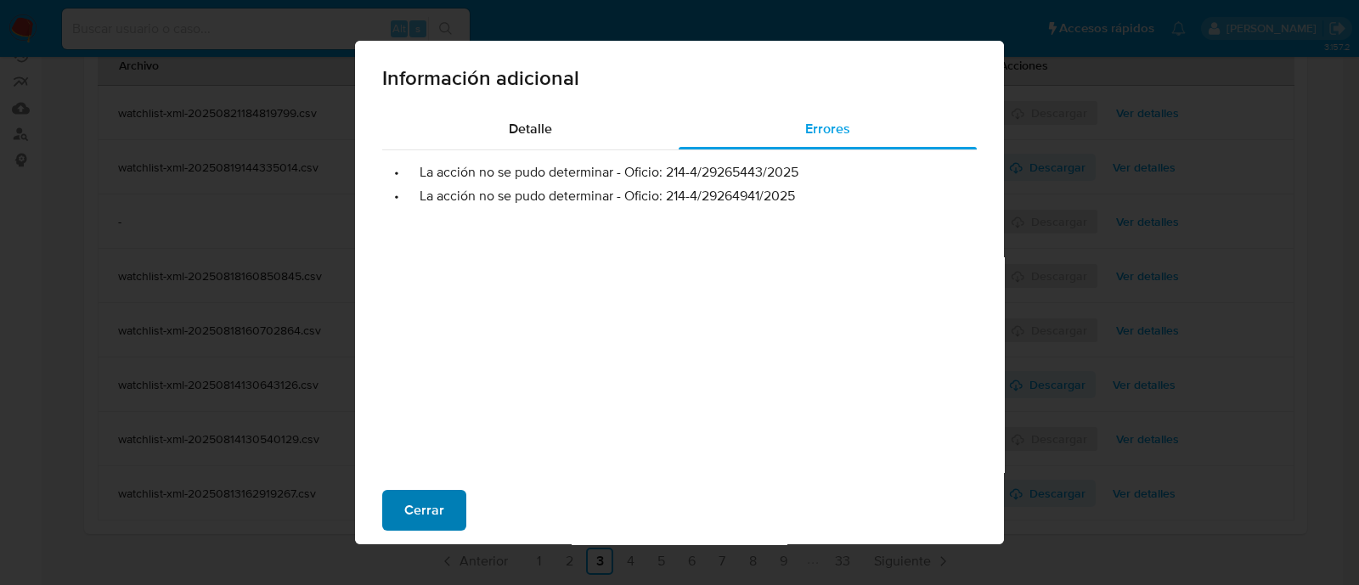
click at [404, 516] on span "Cerrar" at bounding box center [424, 510] width 40 height 37
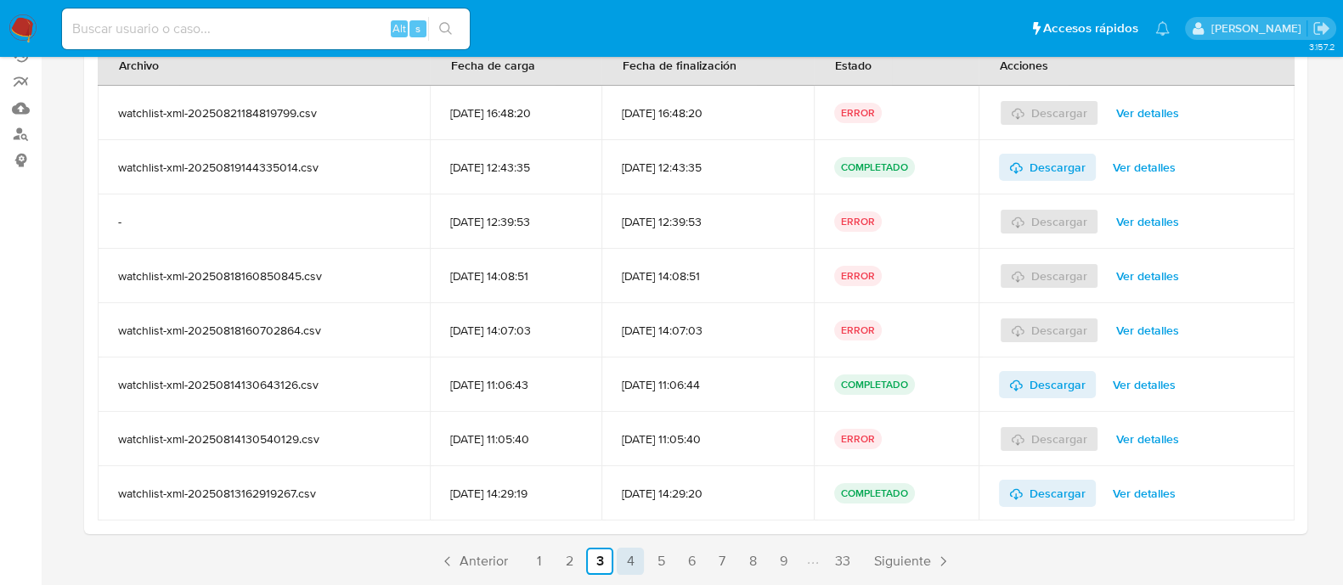
click at [627, 555] on link "4" at bounding box center [630, 561] width 27 height 27
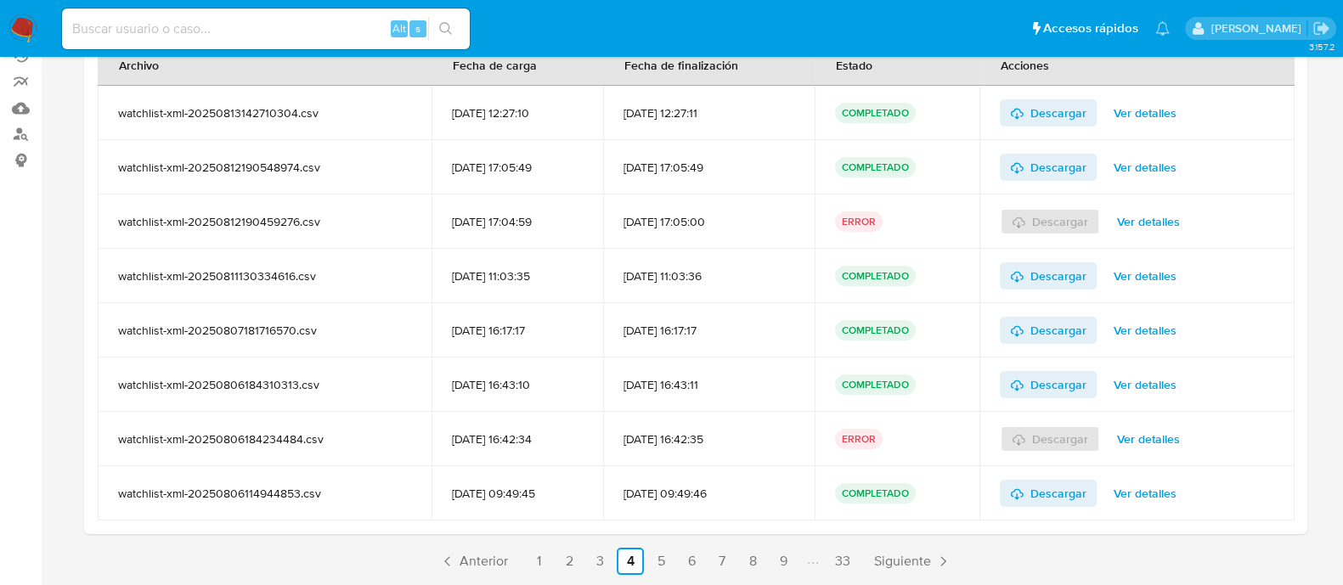
click at [1118, 215] on button "Ver detalles" at bounding box center [1148, 221] width 87 height 27
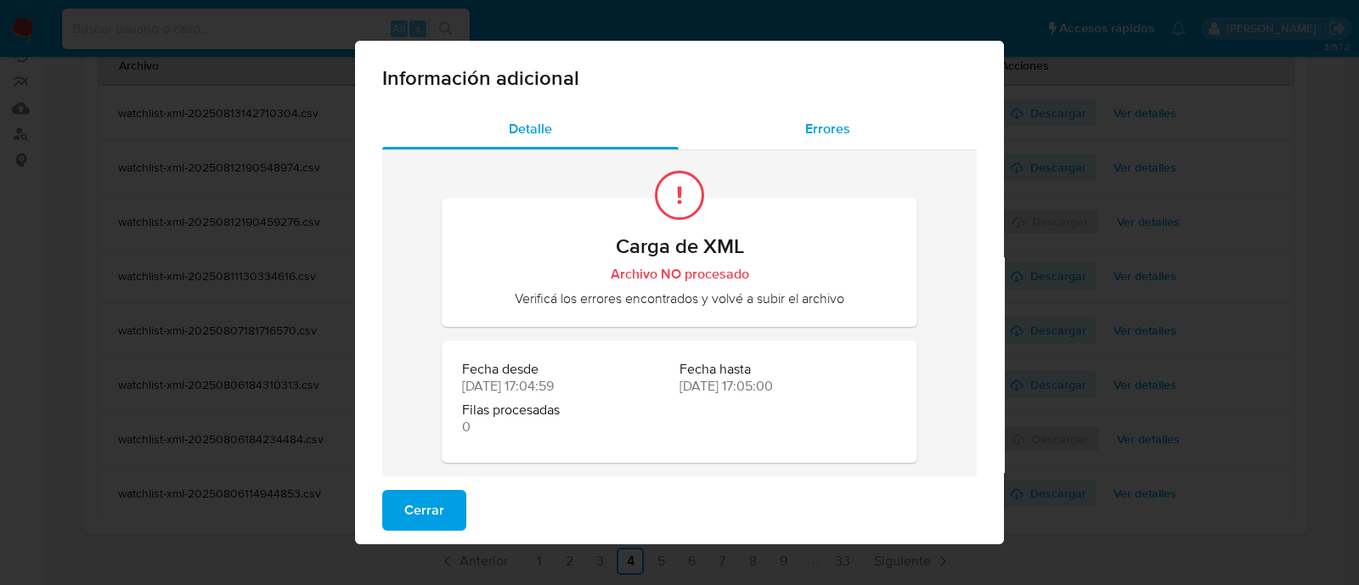
click at [830, 121] on span "Errores" at bounding box center [827, 129] width 45 height 20
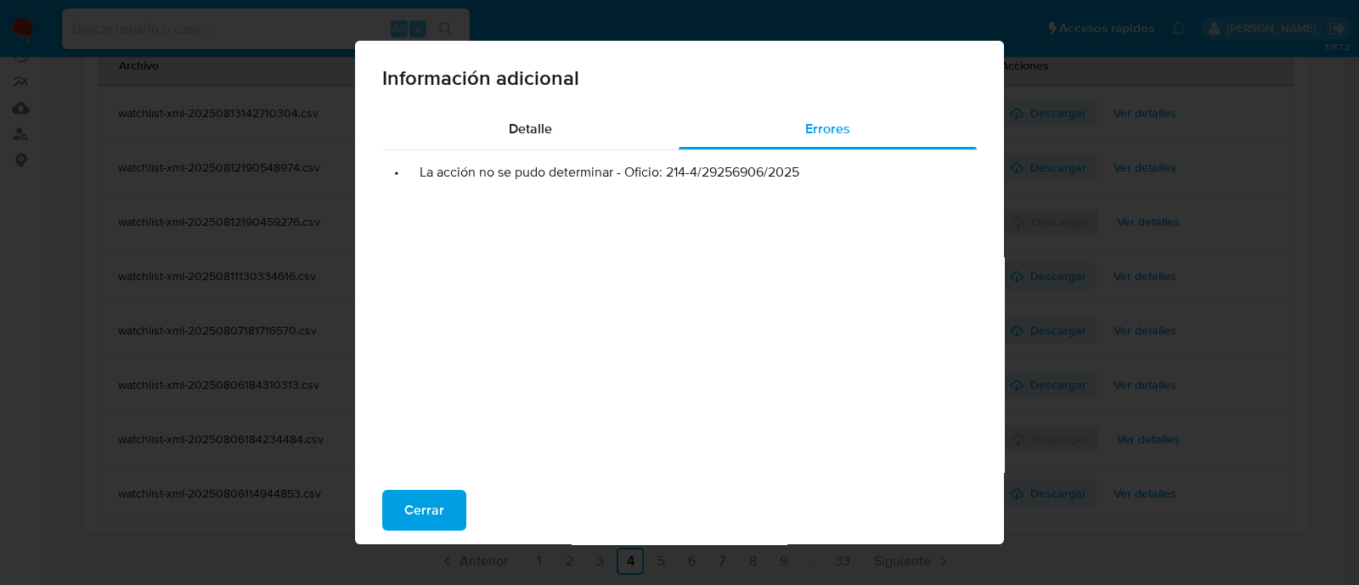
drag, startPoint x: 658, startPoint y: 172, endPoint x: 857, endPoint y: 166, distance: 198.9
click at [857, 166] on li "• La acción no se pudo determinar - Oficio: 214-4/29256906/2025" at bounding box center [679, 172] width 567 height 17
click at [930, 243] on div "• La acción no se pudo determinar - Oficio: 214-4/29256906/2025" at bounding box center [679, 320] width 595 height 340
click at [416, 519] on span "Cerrar" at bounding box center [424, 510] width 40 height 37
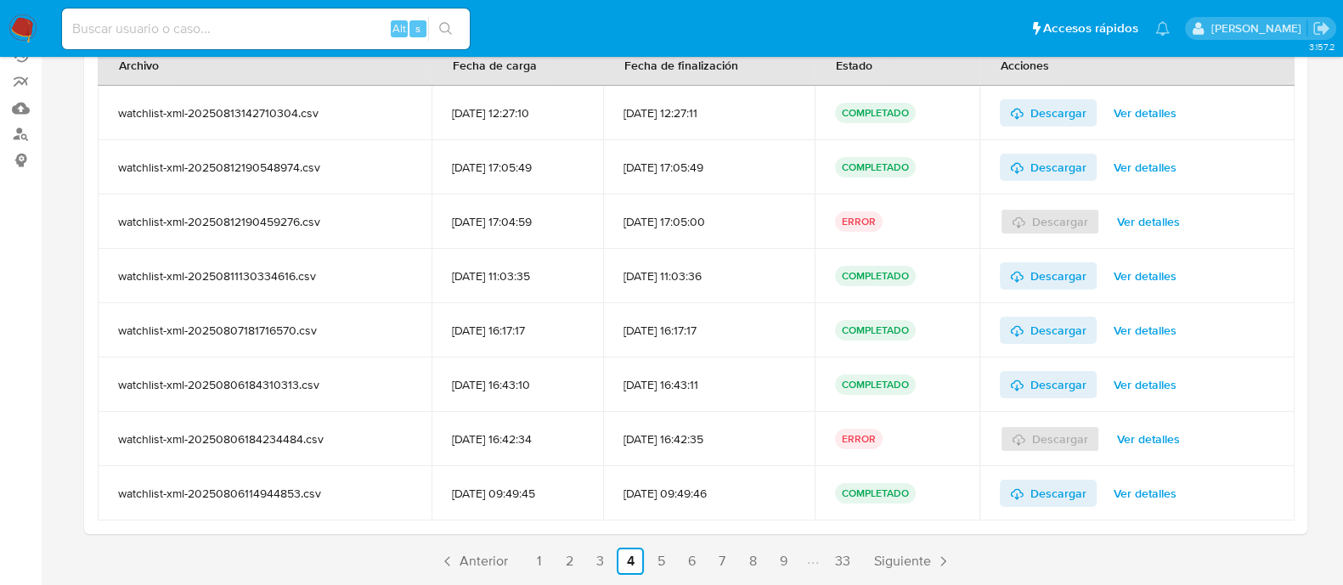
click at [1168, 434] on span "Ver detalles" at bounding box center [1148, 439] width 63 height 24
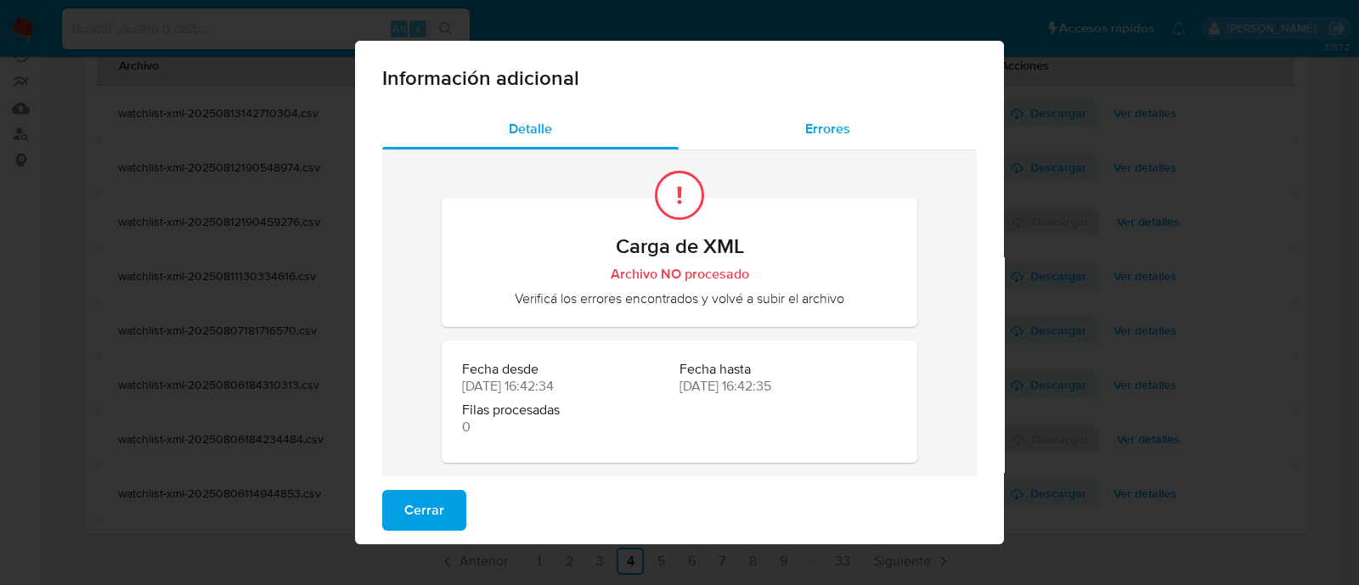
click at [837, 125] on span "Errores" at bounding box center [827, 129] width 45 height 20
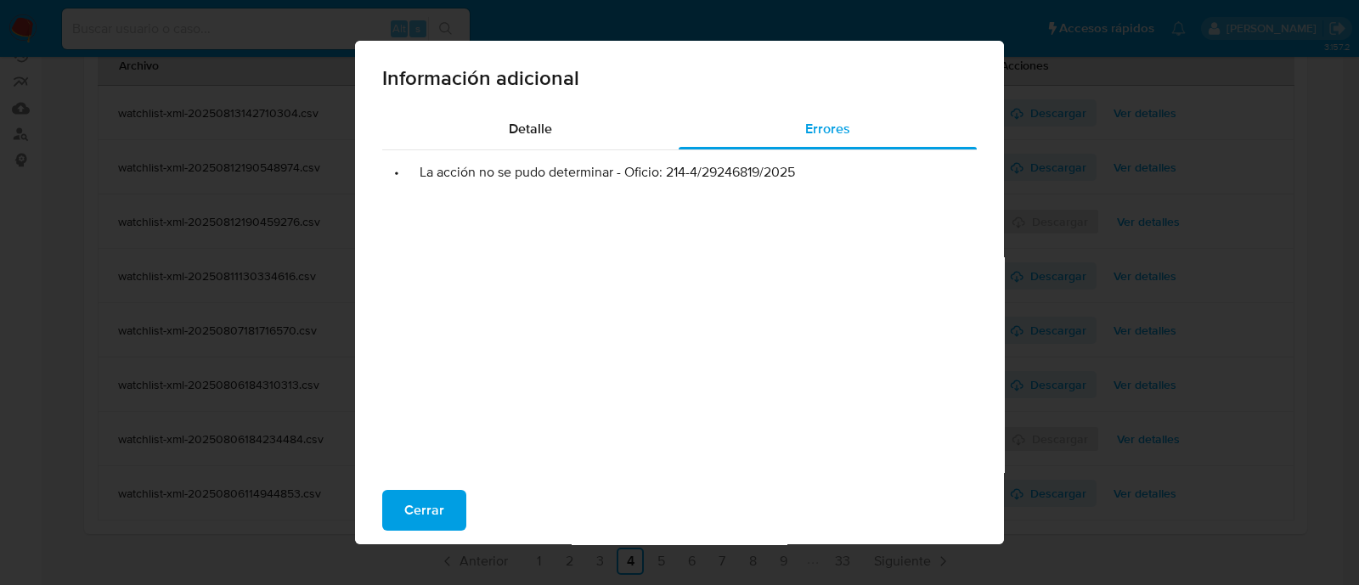
drag, startPoint x: 659, startPoint y: 172, endPoint x: 827, endPoint y: 167, distance: 168.2
click at [827, 167] on li "• La acción no se pudo determinar - Oficio: 214-4/29246819/2025" at bounding box center [679, 172] width 567 height 17
click at [404, 512] on span "Cerrar" at bounding box center [424, 510] width 40 height 37
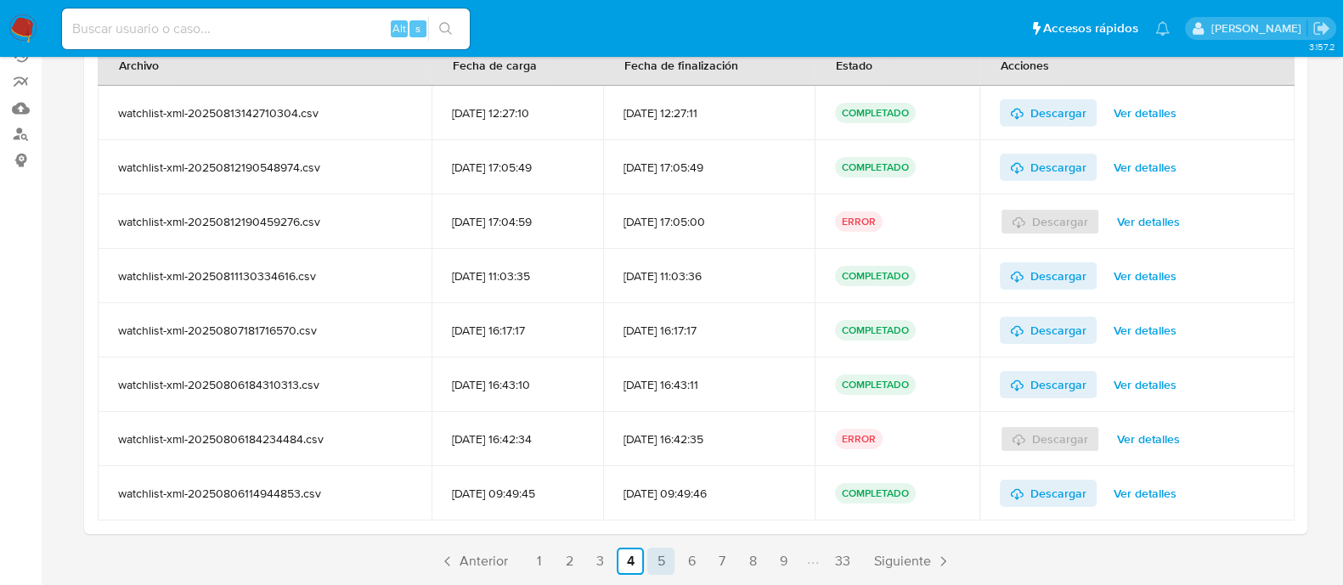
click at [666, 560] on link "5" at bounding box center [660, 561] width 27 height 27
click at [1138, 330] on span "Ver detalles" at bounding box center [1148, 331] width 63 height 24
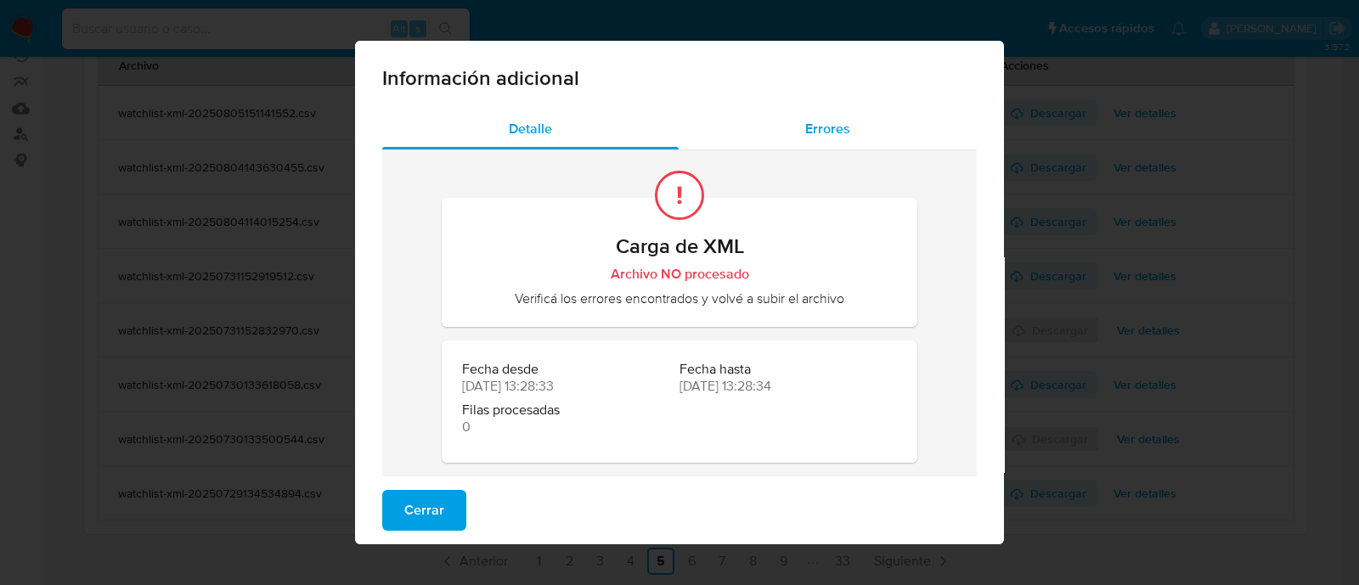
click at [827, 133] on span "Errores" at bounding box center [827, 129] width 45 height 20
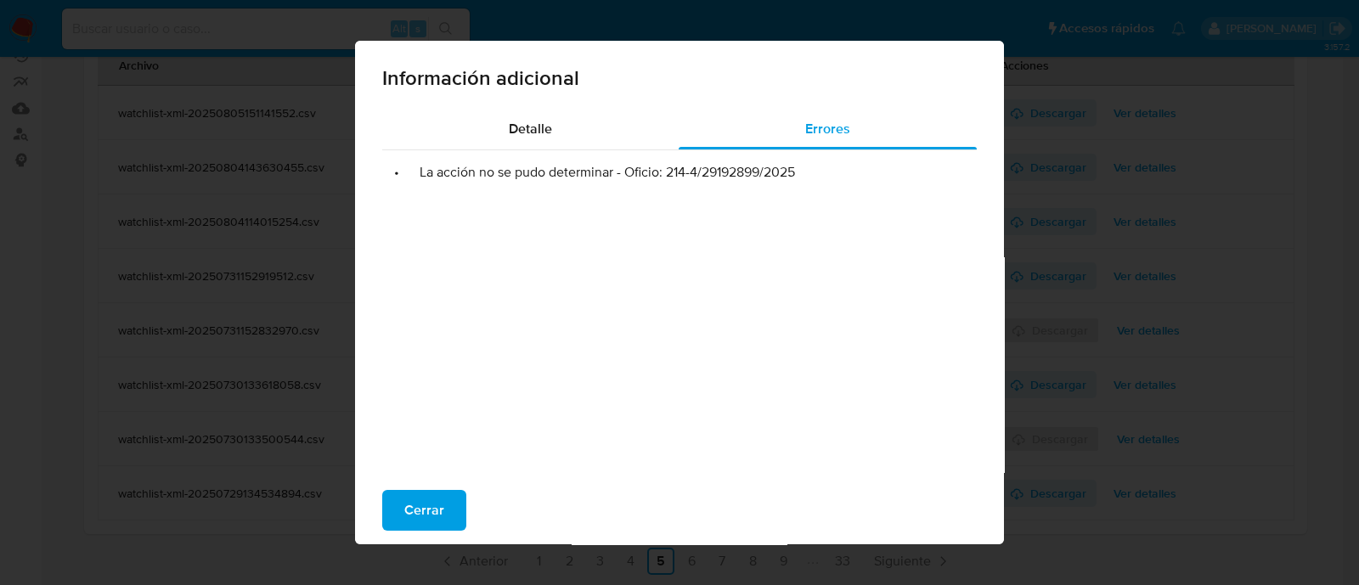
drag, startPoint x: 665, startPoint y: 173, endPoint x: 819, endPoint y: 178, distance: 153.8
click at [819, 178] on li "• La acción no se pudo determinar - Oficio: 214-4/29192899/2025" at bounding box center [679, 172] width 567 height 17
click at [951, 295] on div "• La acción no se pudo determinar - Oficio: 214-4/29192899/2025" at bounding box center [679, 320] width 595 height 340
click at [444, 499] on button "Cerrar" at bounding box center [424, 510] width 84 height 41
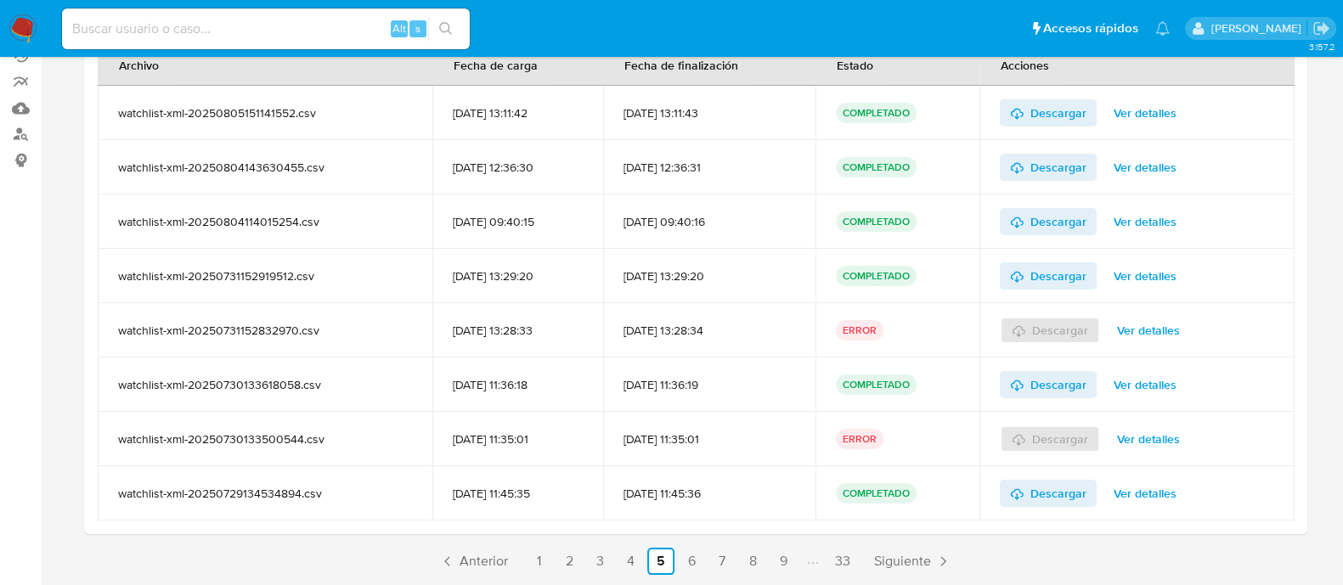
click at [1140, 427] on span "Ver detalles" at bounding box center [1148, 439] width 63 height 24
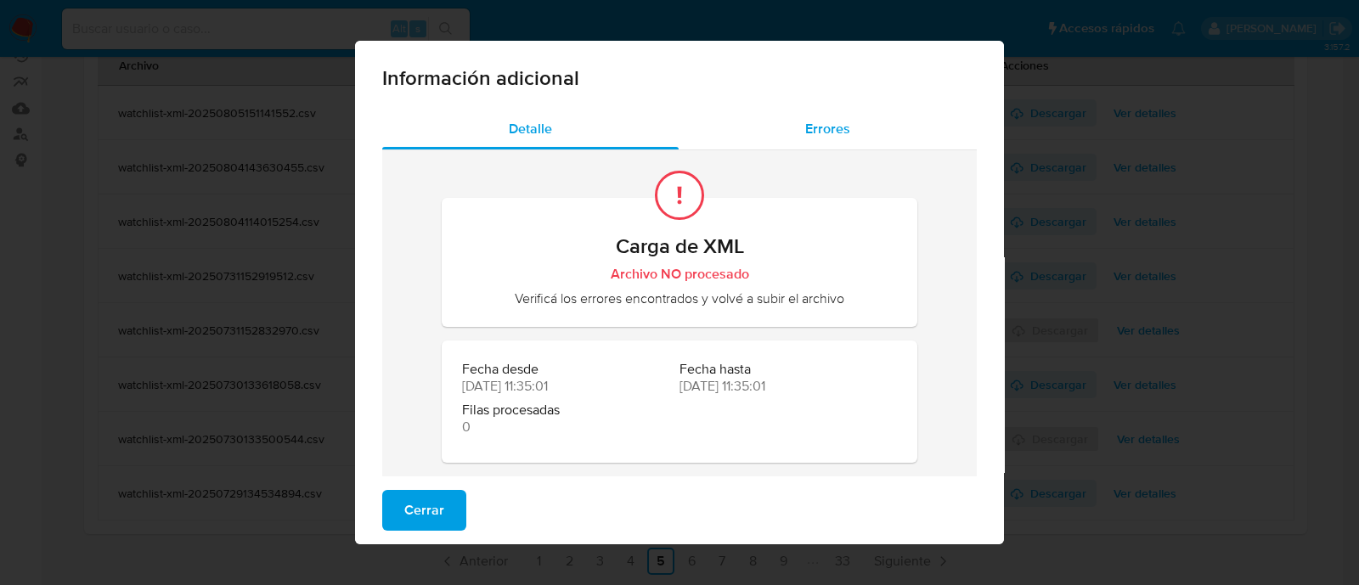
click at [805, 131] on span "Errores" at bounding box center [827, 129] width 45 height 20
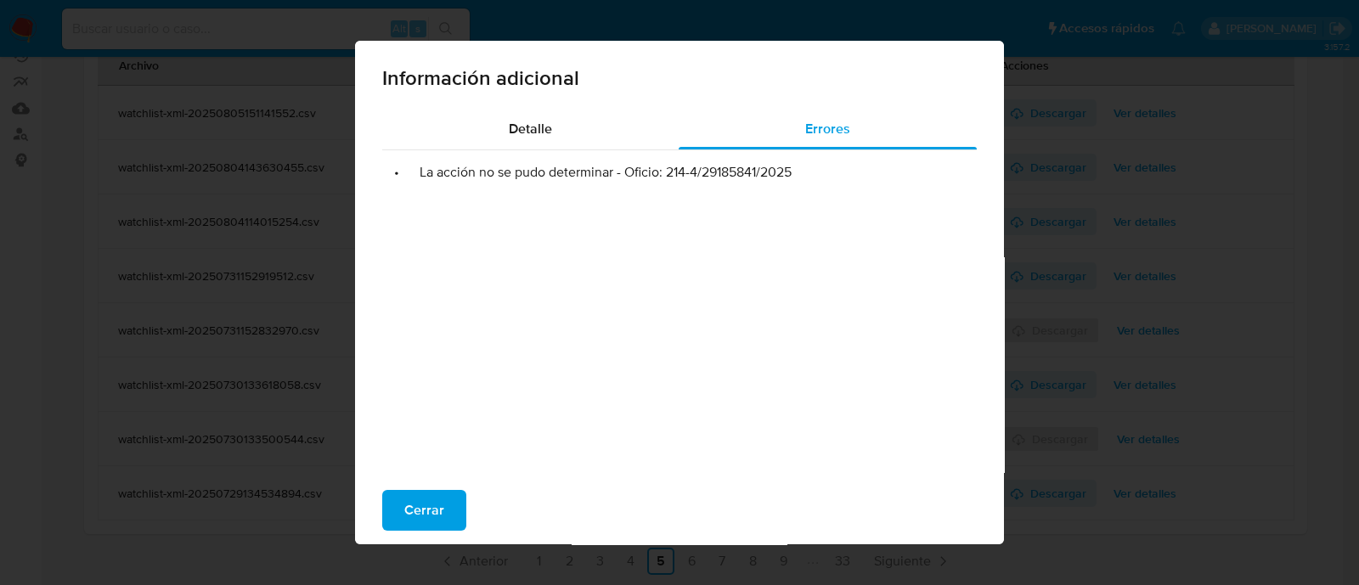
drag, startPoint x: 658, startPoint y: 173, endPoint x: 838, endPoint y: 164, distance: 179.5
click at [838, 164] on li "• La acción no se pudo determinar - Oficio: 214-4/29185841/2025" at bounding box center [679, 172] width 567 height 17
click at [430, 509] on span "Cerrar" at bounding box center [424, 510] width 40 height 37
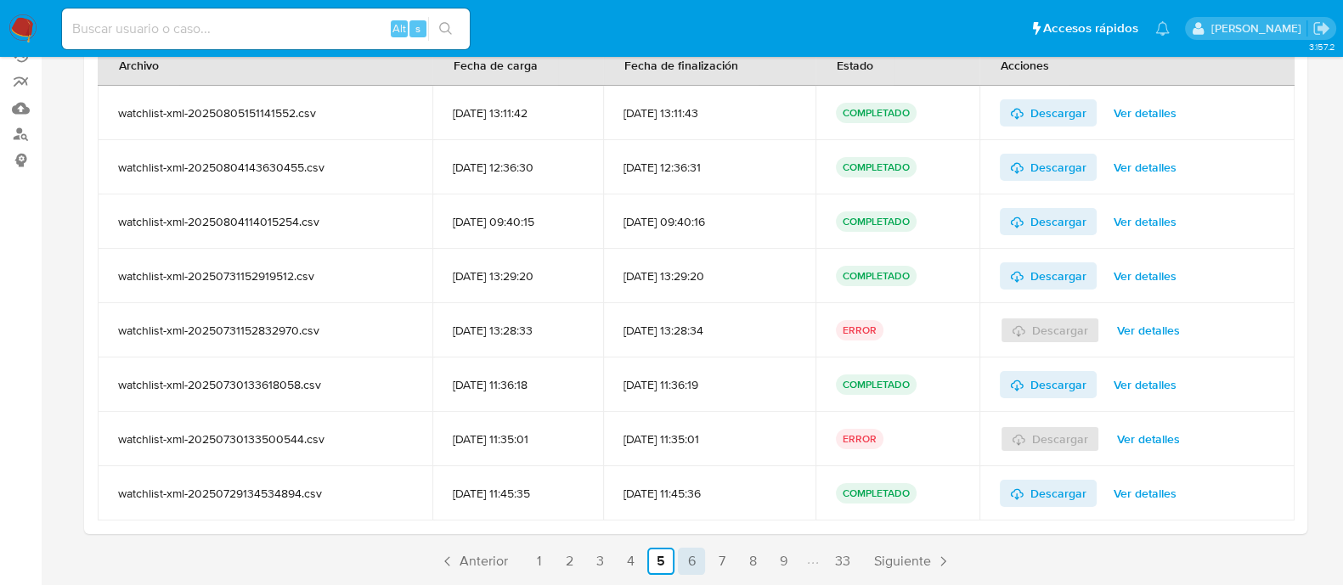
click at [679, 557] on link "6" at bounding box center [691, 561] width 27 height 27
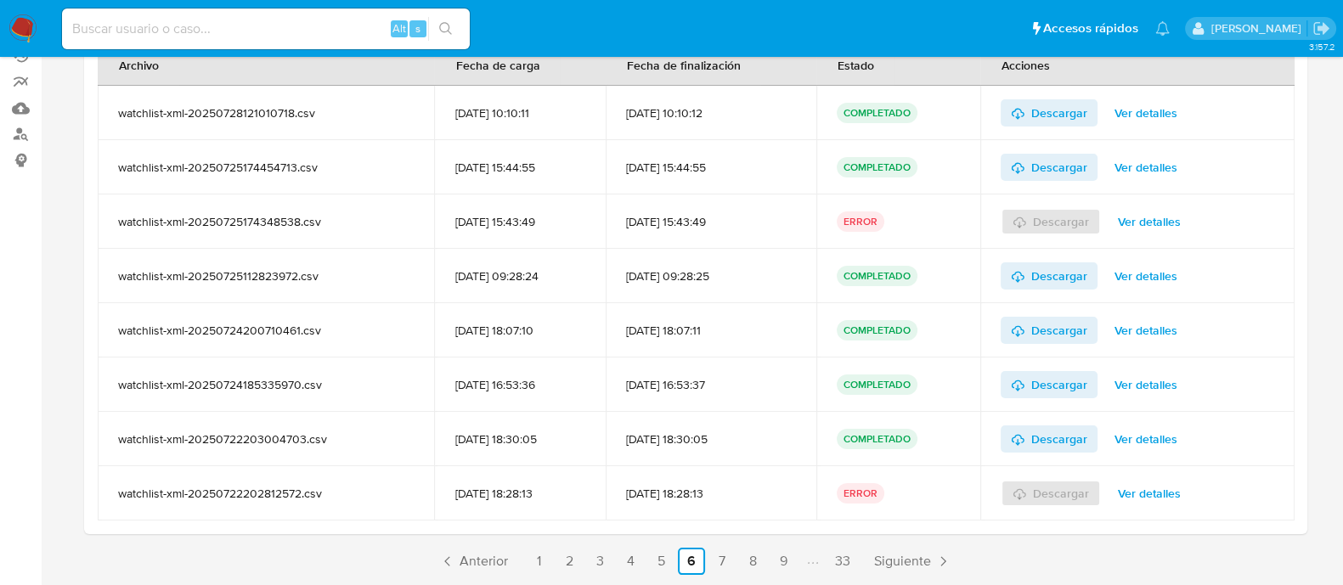
click at [1176, 206] on div "Descargar Ver detalles" at bounding box center [1138, 222] width 274 height 54
click at [1177, 229] on span "Ver detalles" at bounding box center [1149, 222] width 63 height 24
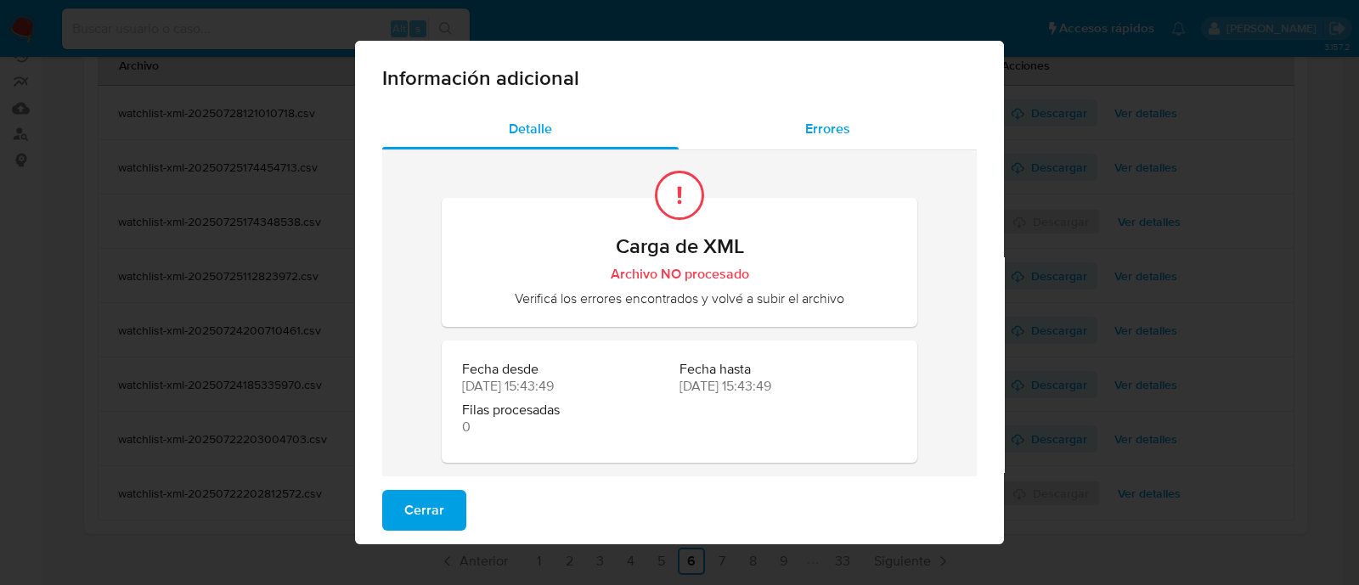
click at [848, 131] on div "Errores" at bounding box center [828, 129] width 298 height 41
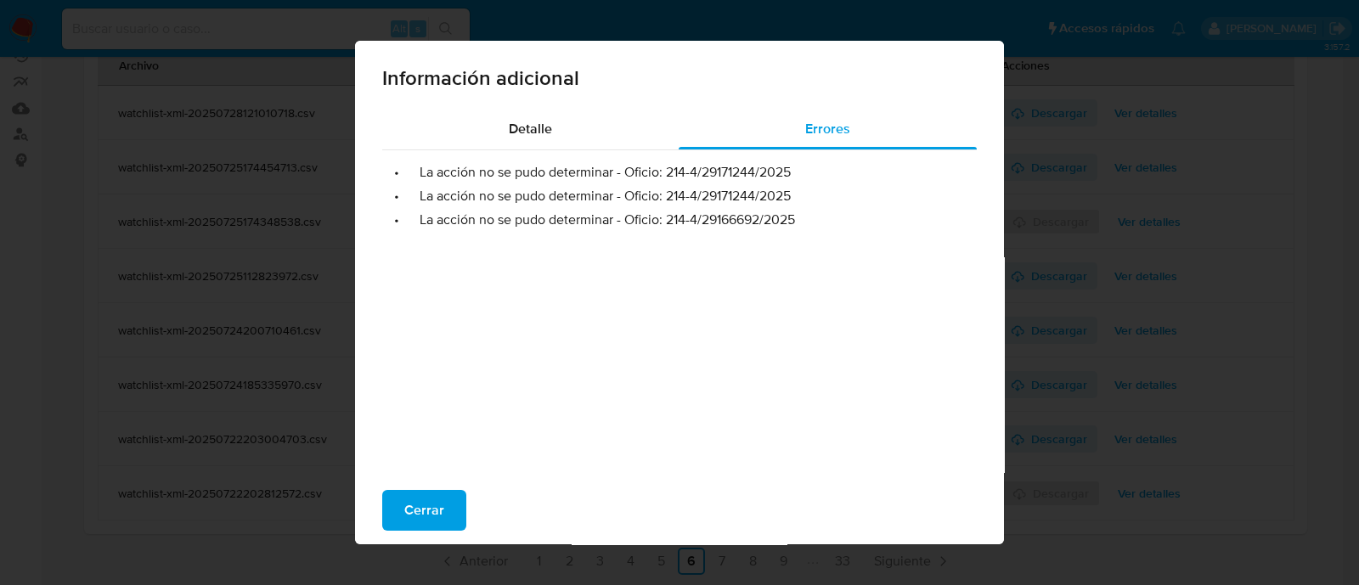
drag, startPoint x: 659, startPoint y: 176, endPoint x: 813, endPoint y: 172, distance: 153.8
click at [813, 172] on li "• La acción no se pudo determinar - Oficio: 214-4/29171244/2025" at bounding box center [679, 172] width 567 height 17
drag, startPoint x: 658, startPoint y: 193, endPoint x: 815, endPoint y: 195, distance: 157.2
click at [815, 195] on li "• La acción no se pudo determinar - Oficio: 214-4/29171244/2025" at bounding box center [679, 196] width 567 height 17
click at [911, 240] on div "• La acción no se pudo determinar - Oficio: 214-4/29171244/2025 • La acción no …" at bounding box center [679, 320] width 595 height 340
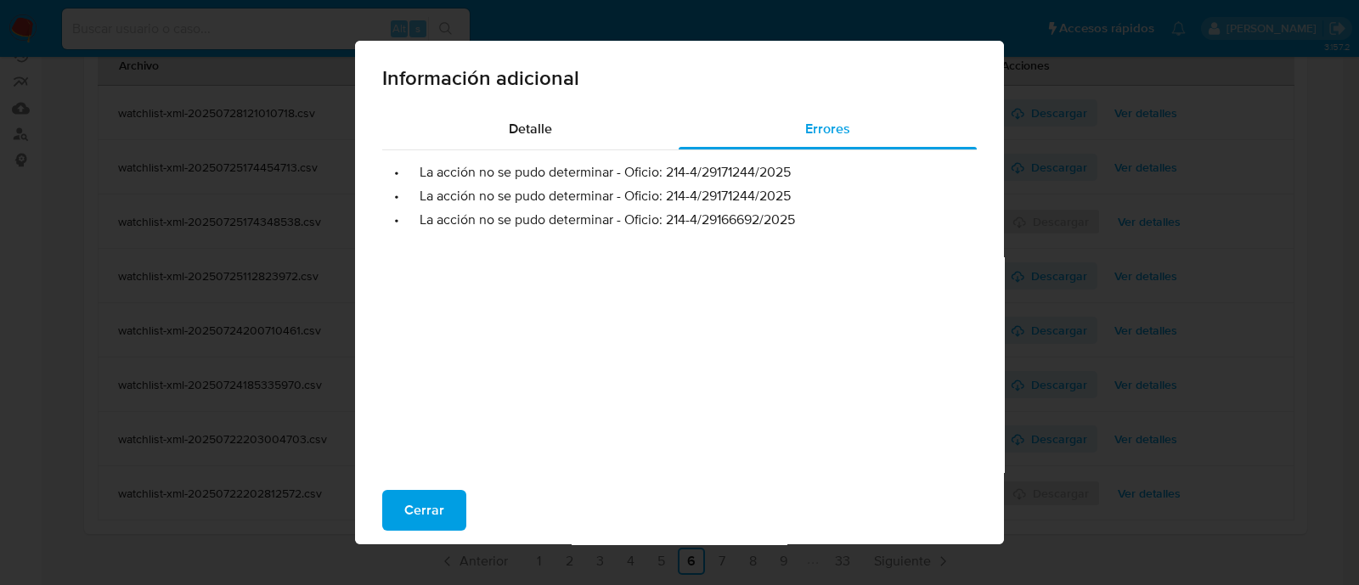
drag, startPoint x: 663, startPoint y: 223, endPoint x: 812, endPoint y: 218, distance: 149.6
click at [812, 218] on li "• La acción no se pudo determinar - Oficio: 214-4/29166692/2025" at bounding box center [679, 220] width 567 height 17
click at [939, 452] on div "• La acción no se pudo determinar - Oficio: 214-4/29171244/2025 • La acción no …" at bounding box center [679, 320] width 595 height 340
click at [430, 509] on span "Cerrar" at bounding box center [424, 510] width 40 height 37
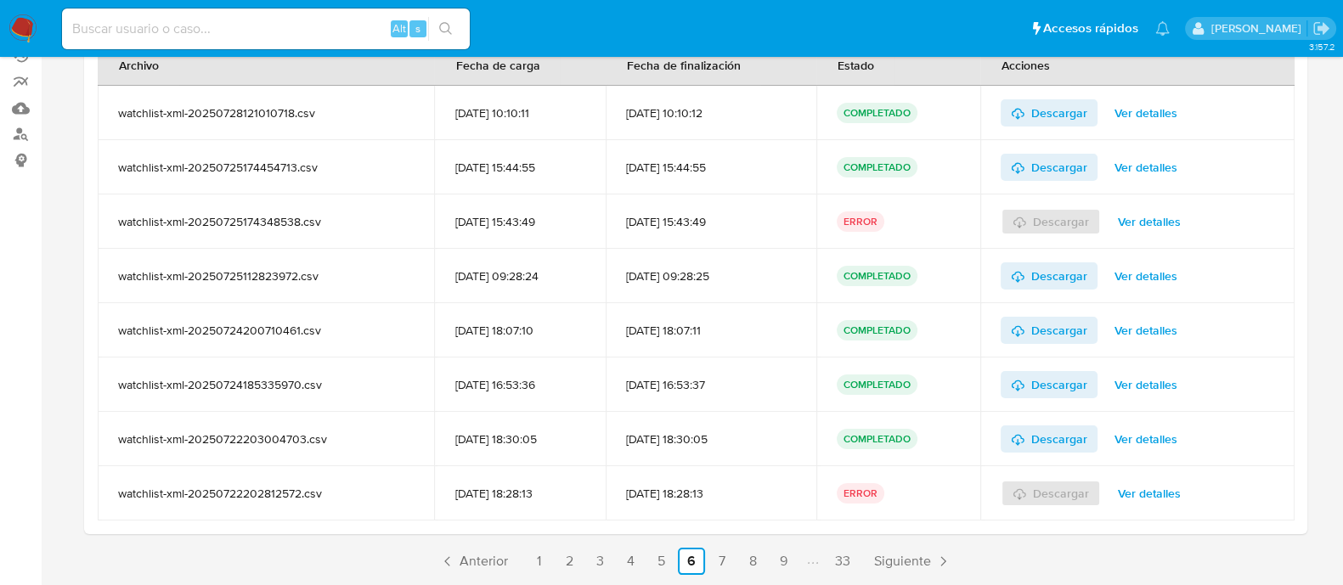
click at [1148, 507] on div "Descargar Ver detalles" at bounding box center [1138, 493] width 274 height 54
click at [1137, 494] on span "Ver detalles" at bounding box center [1149, 494] width 63 height 24
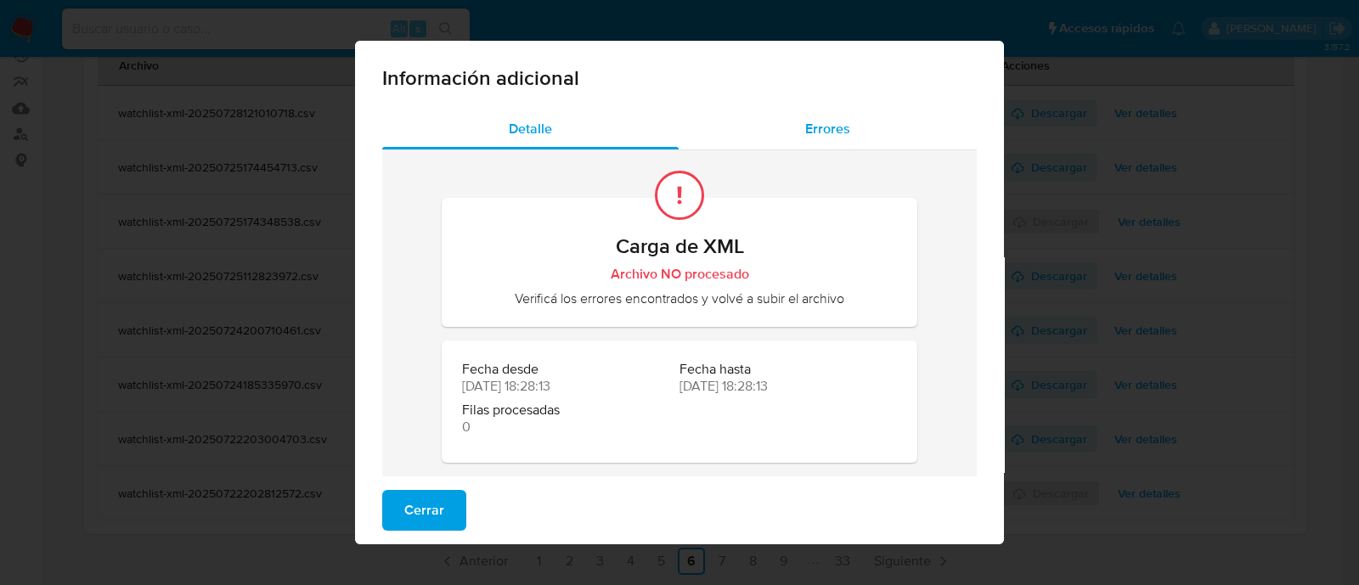
click at [810, 121] on span "Errores" at bounding box center [827, 129] width 45 height 20
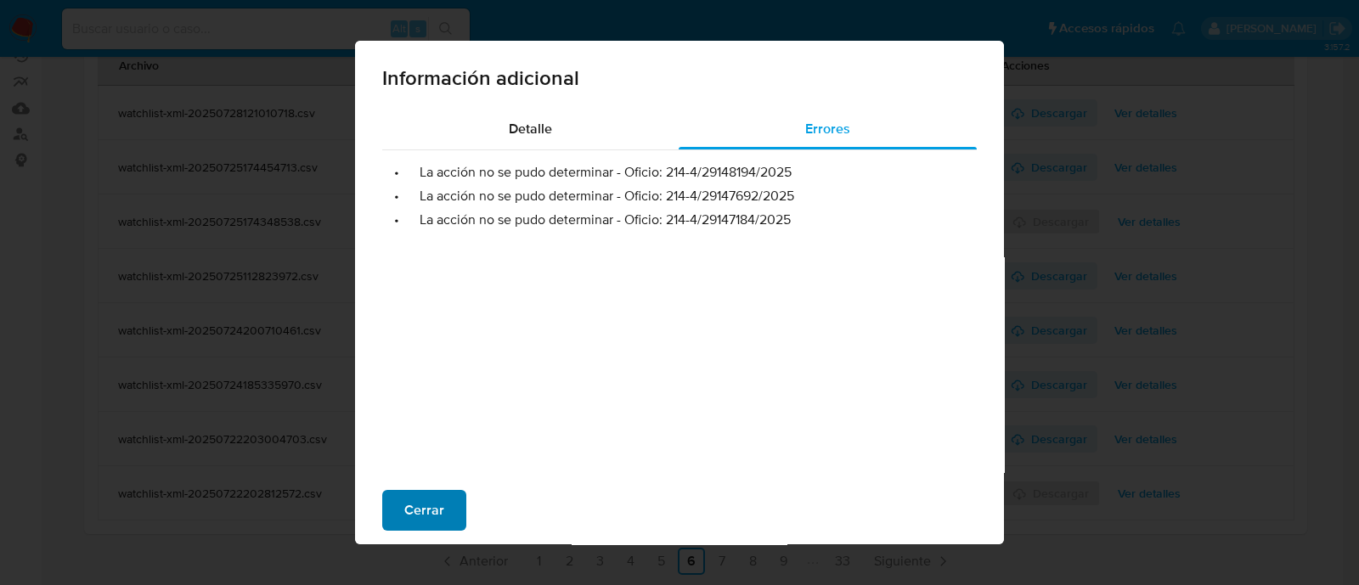
click at [412, 523] on span "Cerrar" at bounding box center [424, 510] width 40 height 37
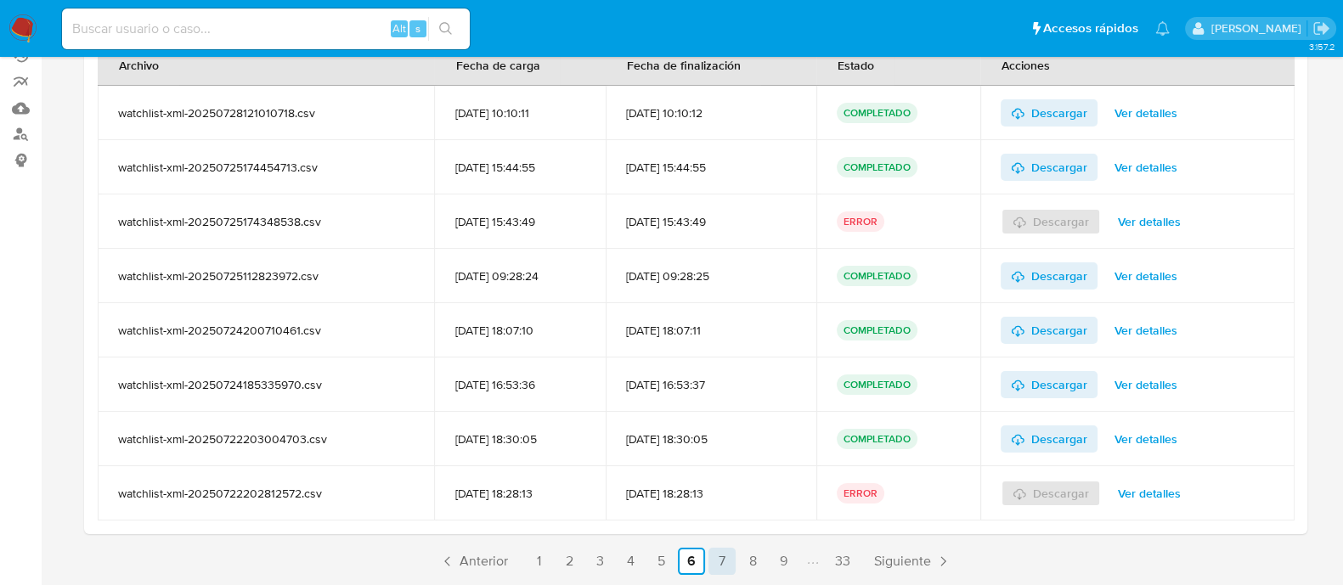
click at [721, 568] on link "7" at bounding box center [721, 561] width 27 height 27
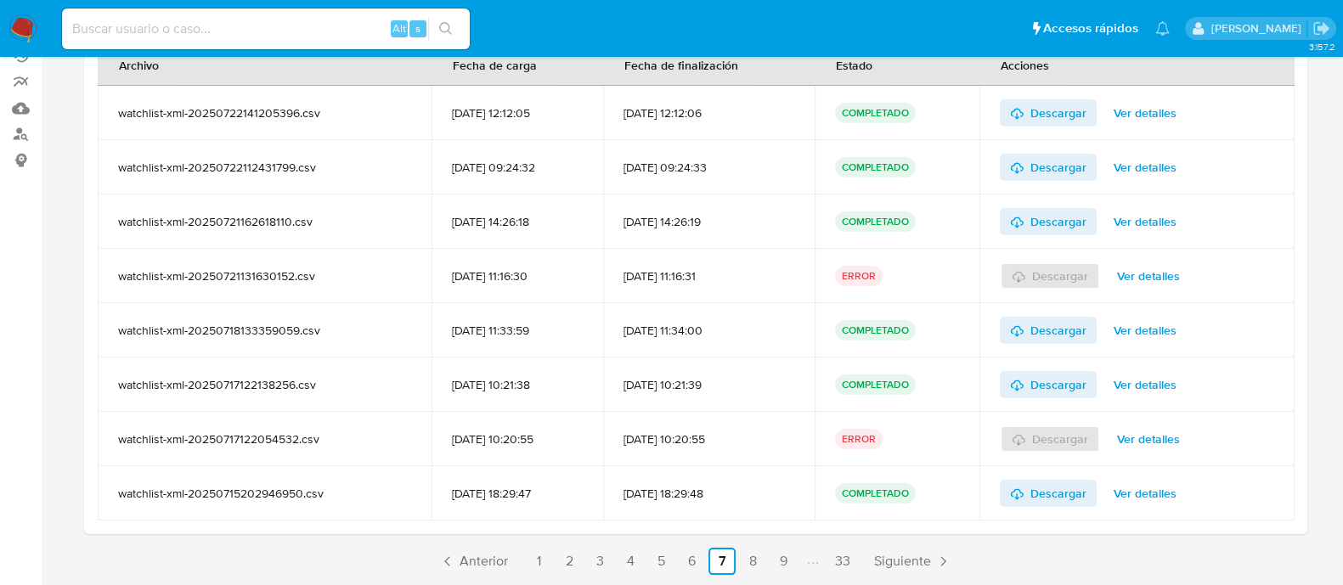
click at [1135, 276] on span "Ver detalles" at bounding box center [1148, 276] width 63 height 24
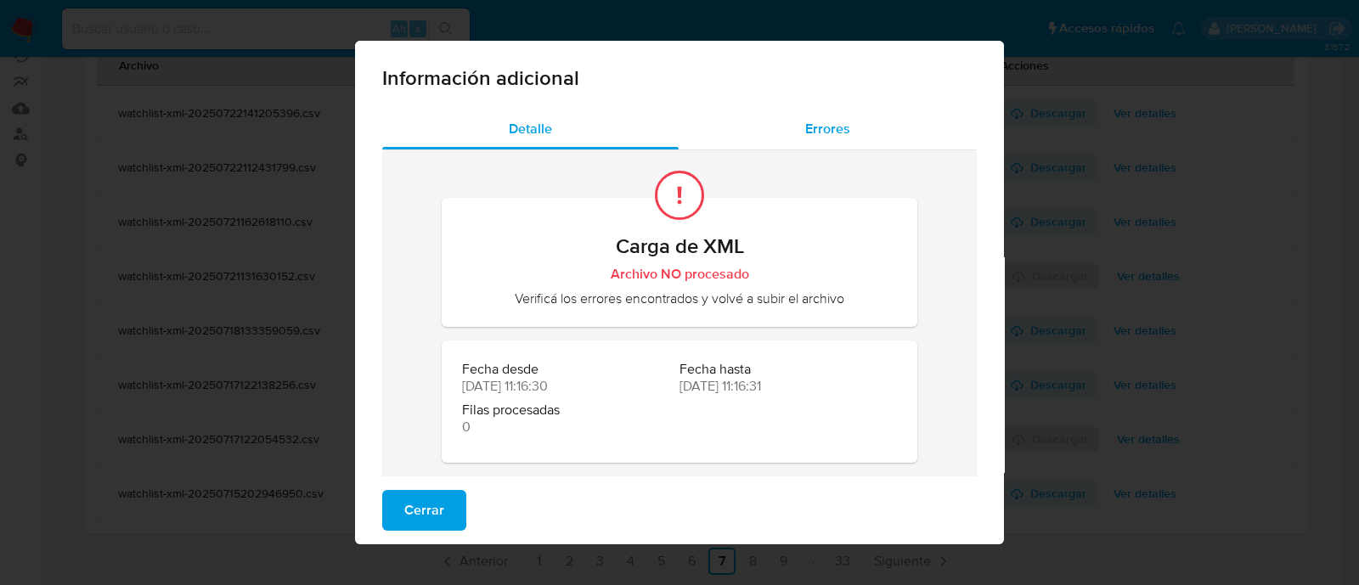
click at [839, 137] on span "Errores" at bounding box center [827, 129] width 45 height 20
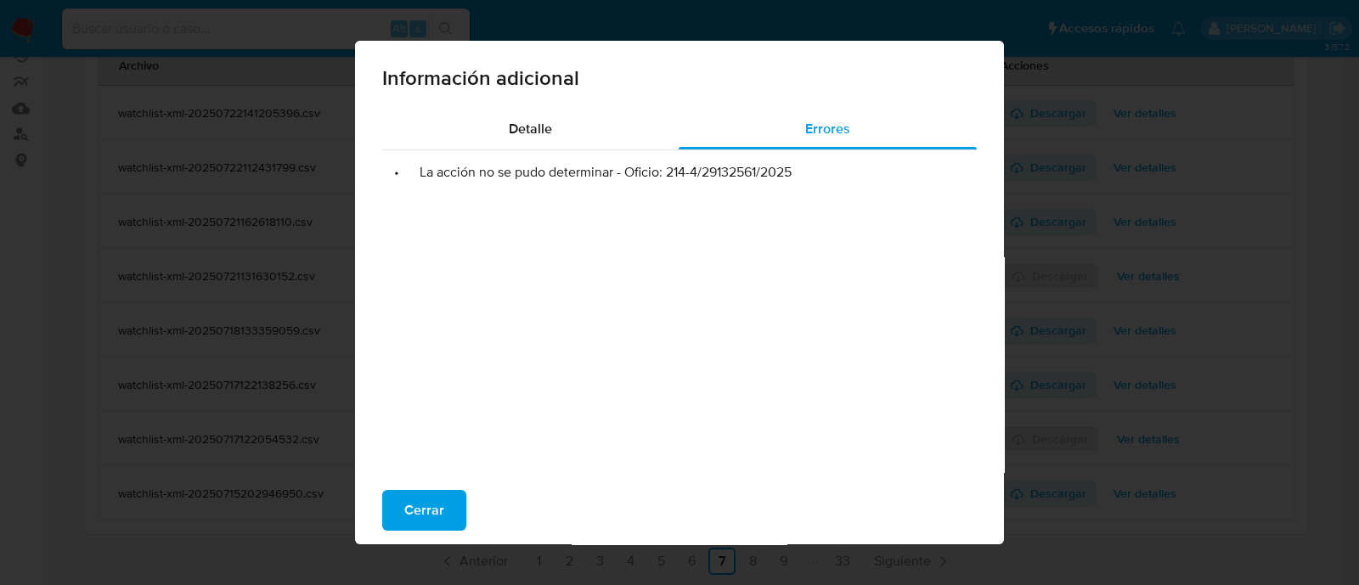
drag, startPoint x: 663, startPoint y: 173, endPoint x: 806, endPoint y: 170, distance: 143.6
click at [806, 170] on li "• La acción no se pudo determinar - Oficio: 214-4/29132561/2025" at bounding box center [679, 172] width 567 height 17
click at [913, 290] on div "• La acción no se pudo determinar - Oficio: 214-4/29132561/2025" at bounding box center [679, 320] width 595 height 340
click at [431, 483] on div "Cerrar" at bounding box center [679, 511] width 649 height 68
click at [431, 492] on span "Cerrar" at bounding box center [424, 510] width 40 height 37
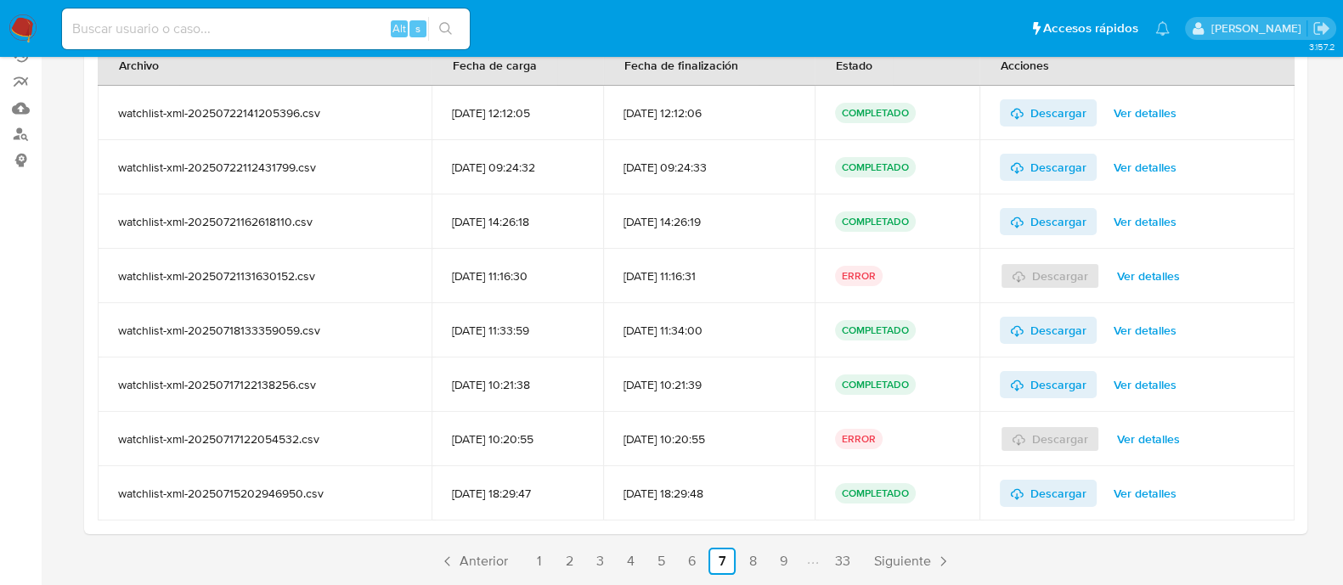
click at [1134, 428] on span "Ver detalles" at bounding box center [1148, 439] width 63 height 24
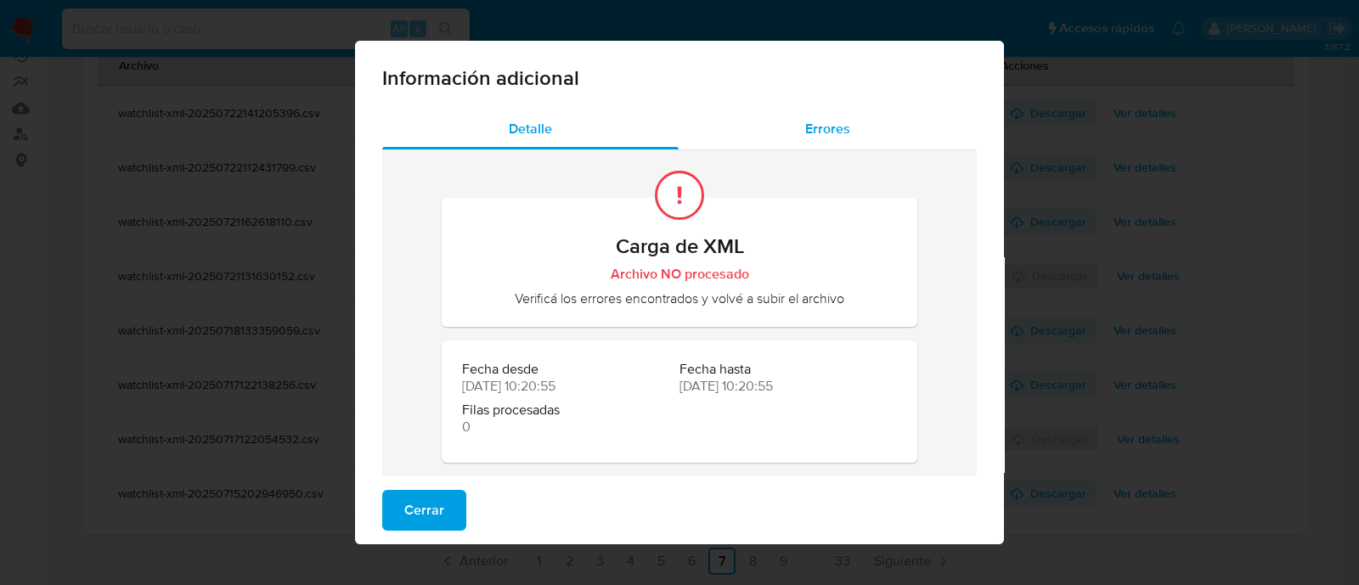
click at [818, 136] on span "Errores" at bounding box center [827, 129] width 45 height 20
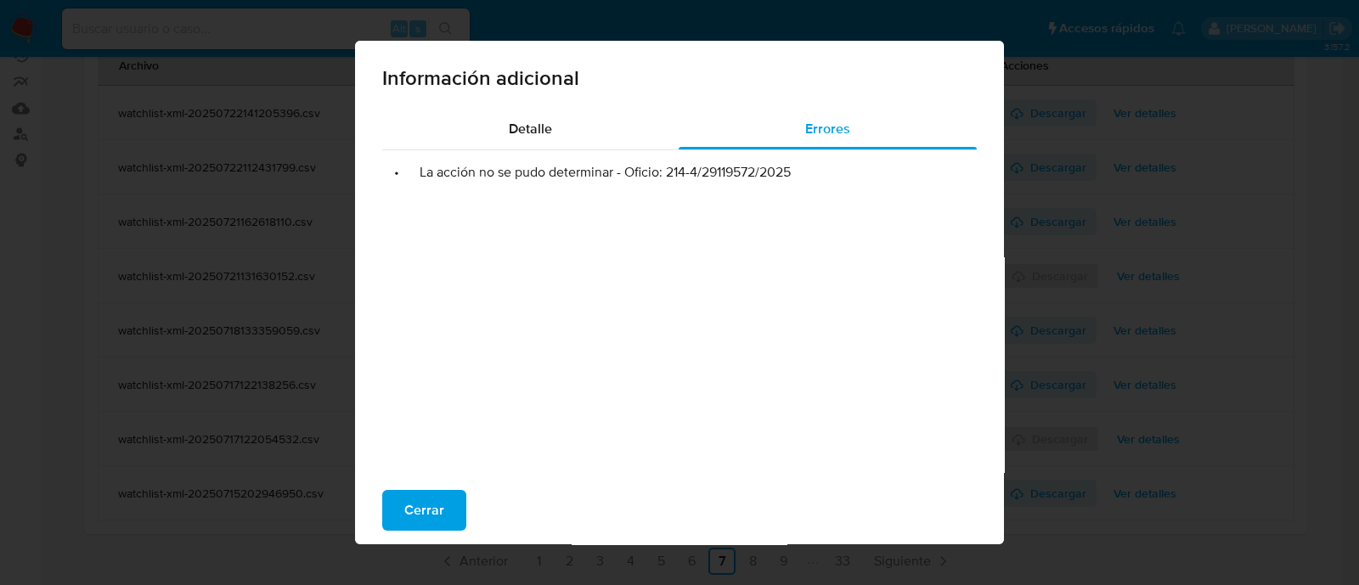
drag, startPoint x: 663, startPoint y: 170, endPoint x: 762, endPoint y: 170, distance: 98.5
click at [761, 170] on li "• La acción no se pudo determinar - Oficio: 214-4/29119572/2025" at bounding box center [679, 172] width 567 height 17
click at [722, 189] on div "• La acción no se pudo determinar - Oficio: 214-4/29119572/2025" at bounding box center [679, 320] width 595 height 340
drag, startPoint x: 663, startPoint y: 172, endPoint x: 790, endPoint y: 166, distance: 127.6
click at [790, 166] on li "• La acción no se pudo determinar - Oficio: 214-4/29119572/2025" at bounding box center [679, 172] width 567 height 17
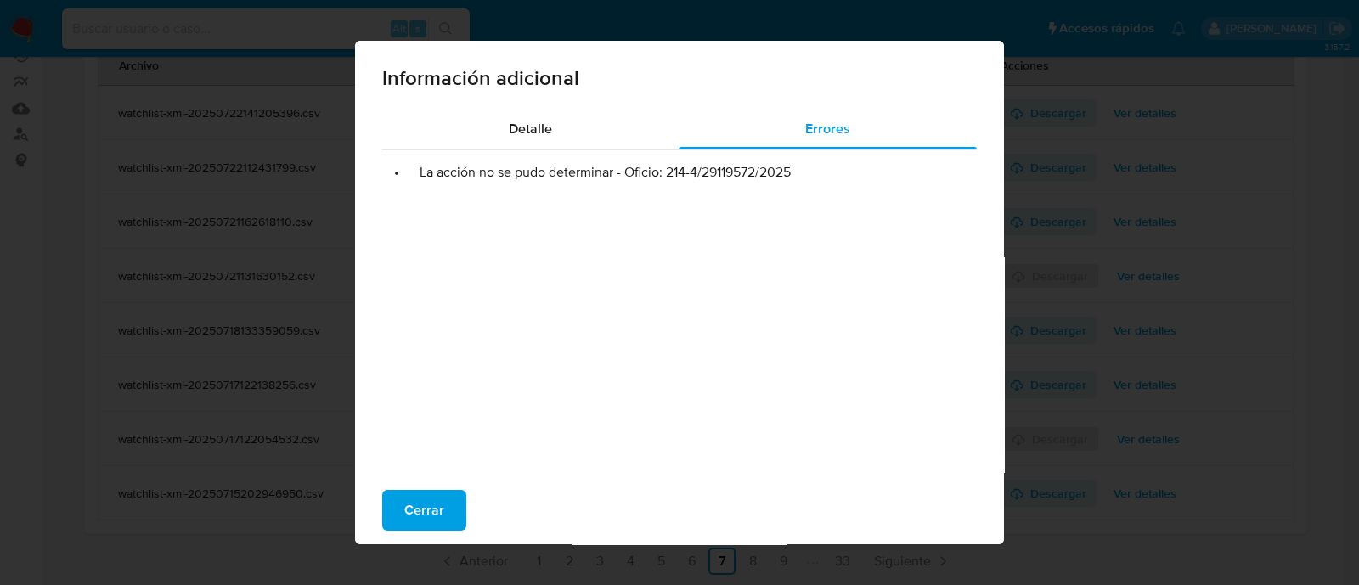
click at [1143, 60] on div "Información adicional Detalle Errores • La acción no se pudo determinar - Ofici…" at bounding box center [679, 292] width 1359 height 585
